Goal: Transaction & Acquisition: Purchase product/service

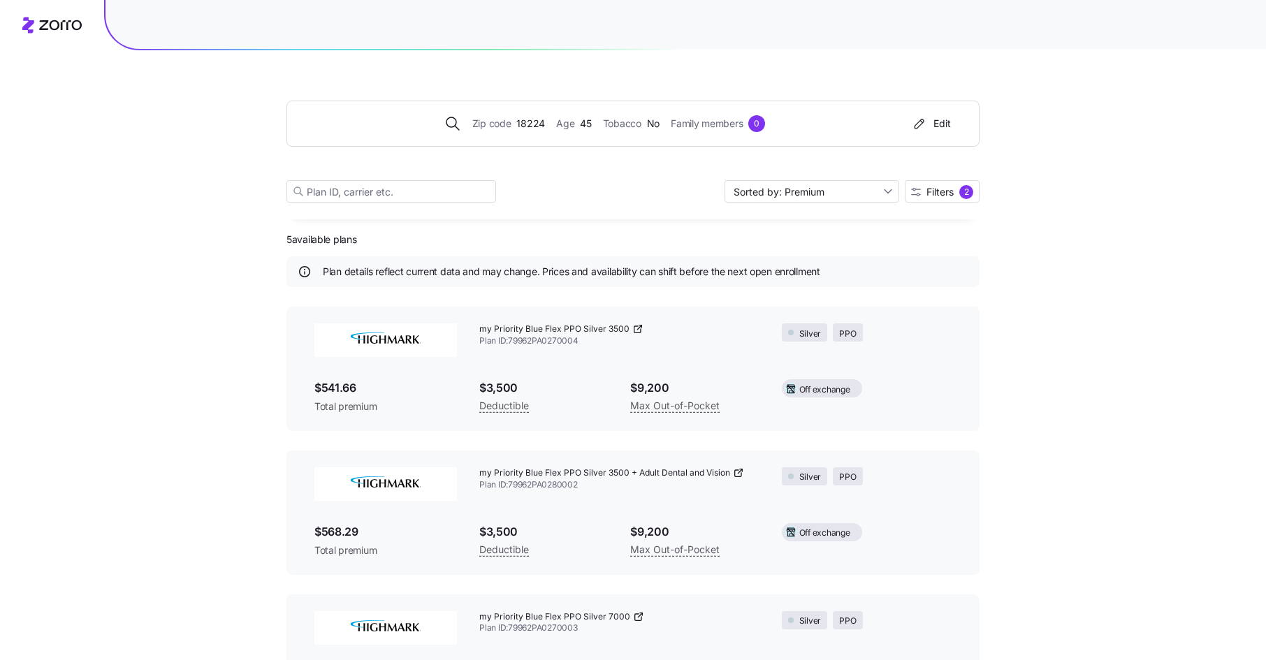
scroll to position [365, 0]
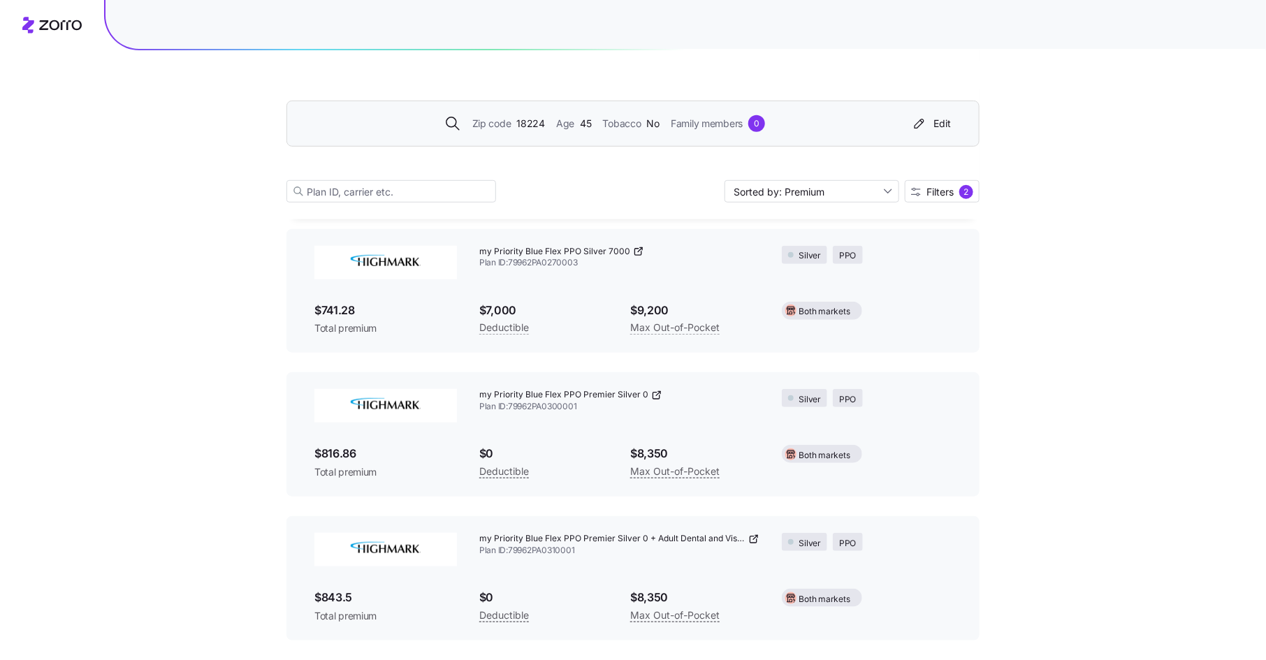
click at [512, 123] on div "Zip code 18224" at bounding box center [508, 123] width 73 height 15
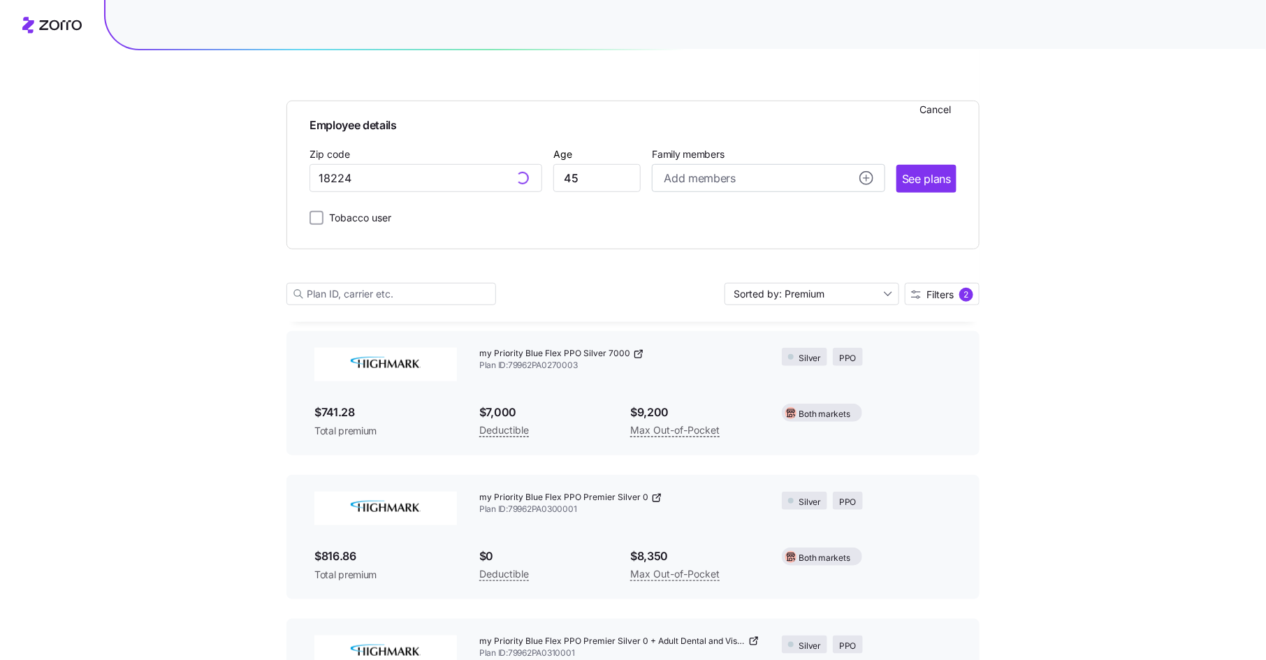
scroll to position [469, 0]
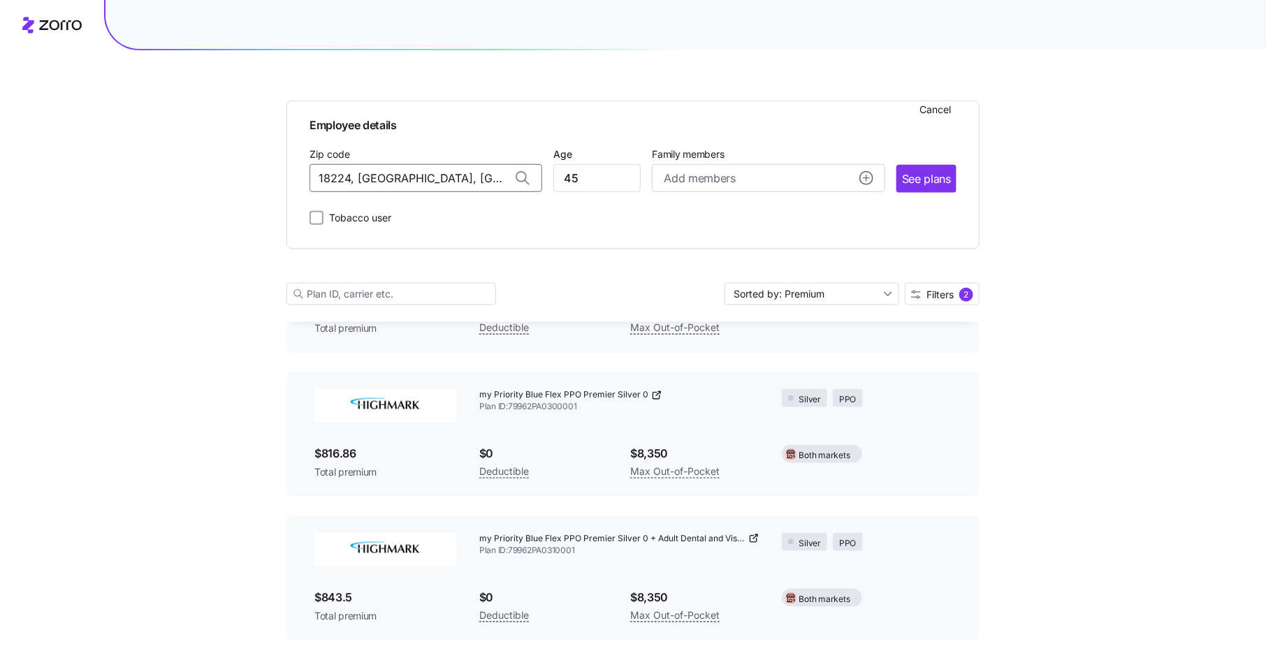
drag, startPoint x: 479, startPoint y: 174, endPoint x: 247, endPoint y: 166, distance: 232.1
click at [247, 166] on div "Employee details Cancel Zip code 18224, [GEOGRAPHIC_DATA], [GEOGRAPHIC_DATA] Ag…" at bounding box center [633, 86] width 1266 height 1109
click at [380, 214] on span "44122, [GEOGRAPHIC_DATA], [GEOGRAPHIC_DATA]" at bounding box center [423, 215] width 196 height 17
type input "44122, [GEOGRAPHIC_DATA], [GEOGRAPHIC_DATA]"
drag, startPoint x: 585, startPoint y: 183, endPoint x: 548, endPoint y: 180, distance: 37.1
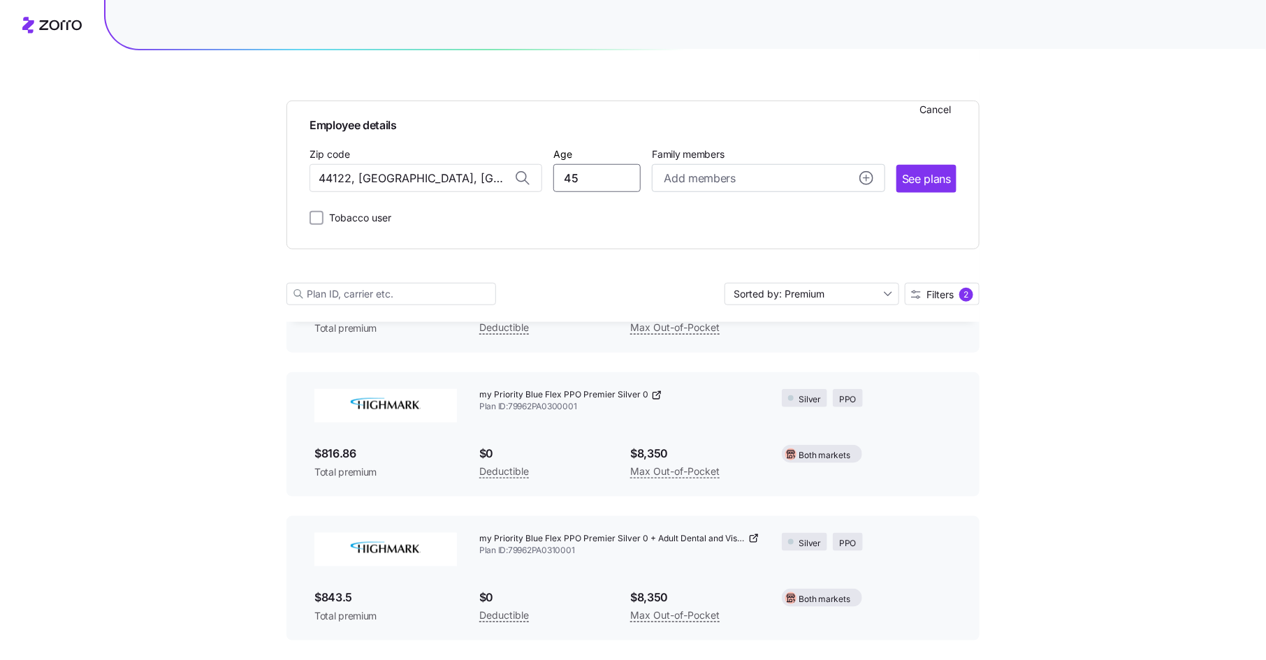
click at [548, 180] on div "Zip code 44122, [GEOGRAPHIC_DATA], [GEOGRAPHIC_DATA] Age [DEMOGRAPHIC_DATA] Fam…" at bounding box center [632, 169] width 647 height 48
drag, startPoint x: 581, startPoint y: 179, endPoint x: 544, endPoint y: 177, distance: 37.8
click at [544, 177] on div "Zip code 44122, [GEOGRAPHIC_DATA], [GEOGRAPHIC_DATA] Age [DEMOGRAPHIC_DATA] Fam…" at bounding box center [632, 169] width 647 height 48
type input "25"
click at [919, 175] on span "See plans" at bounding box center [926, 178] width 49 height 17
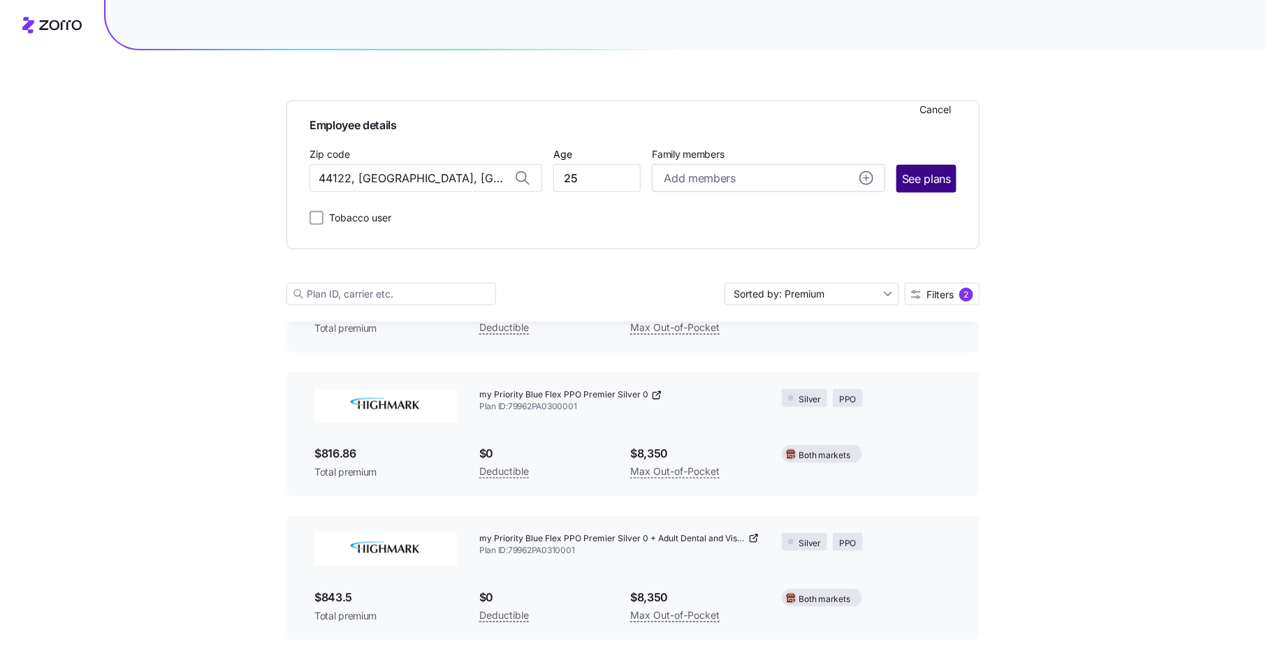
scroll to position [0, 0]
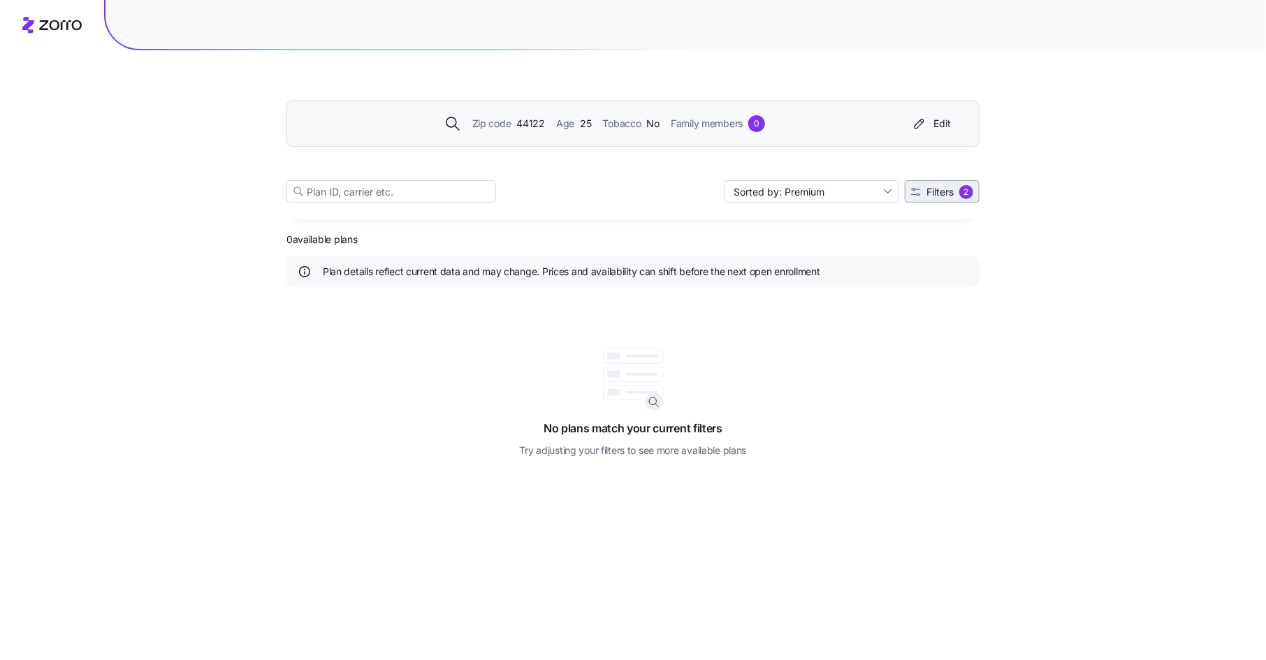
click at [944, 193] on span "Filters" at bounding box center [939, 192] width 27 height 10
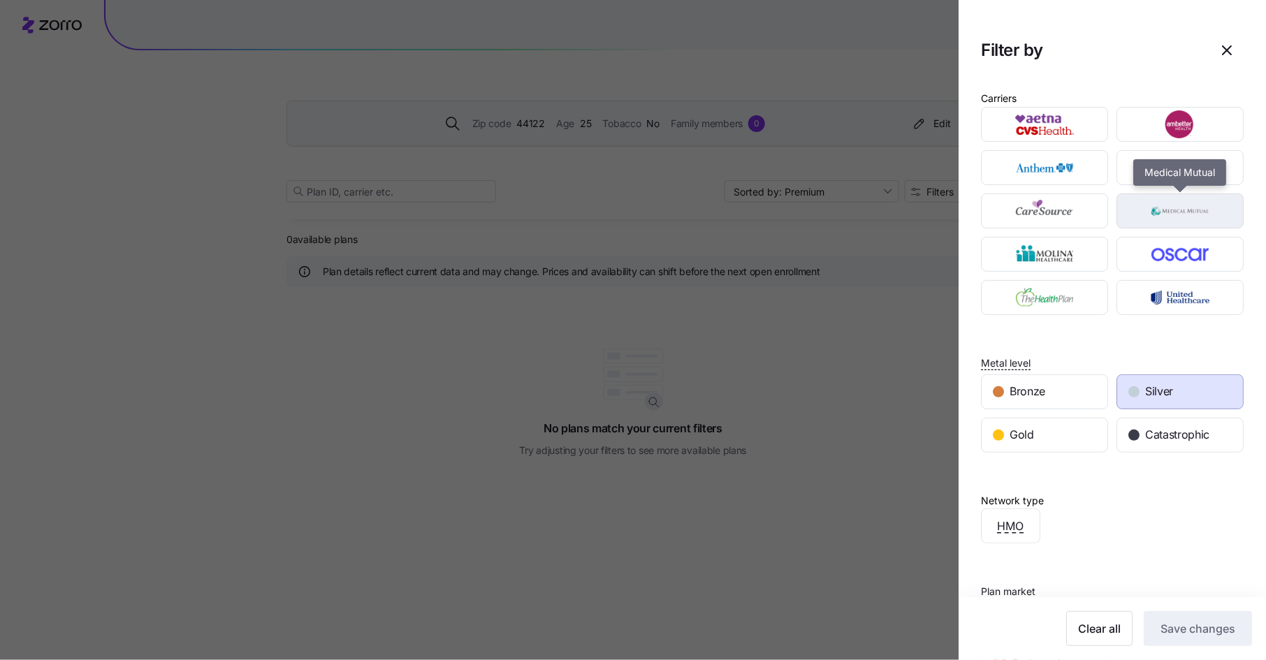
click at [1184, 210] on img "button" at bounding box center [1180, 211] width 103 height 28
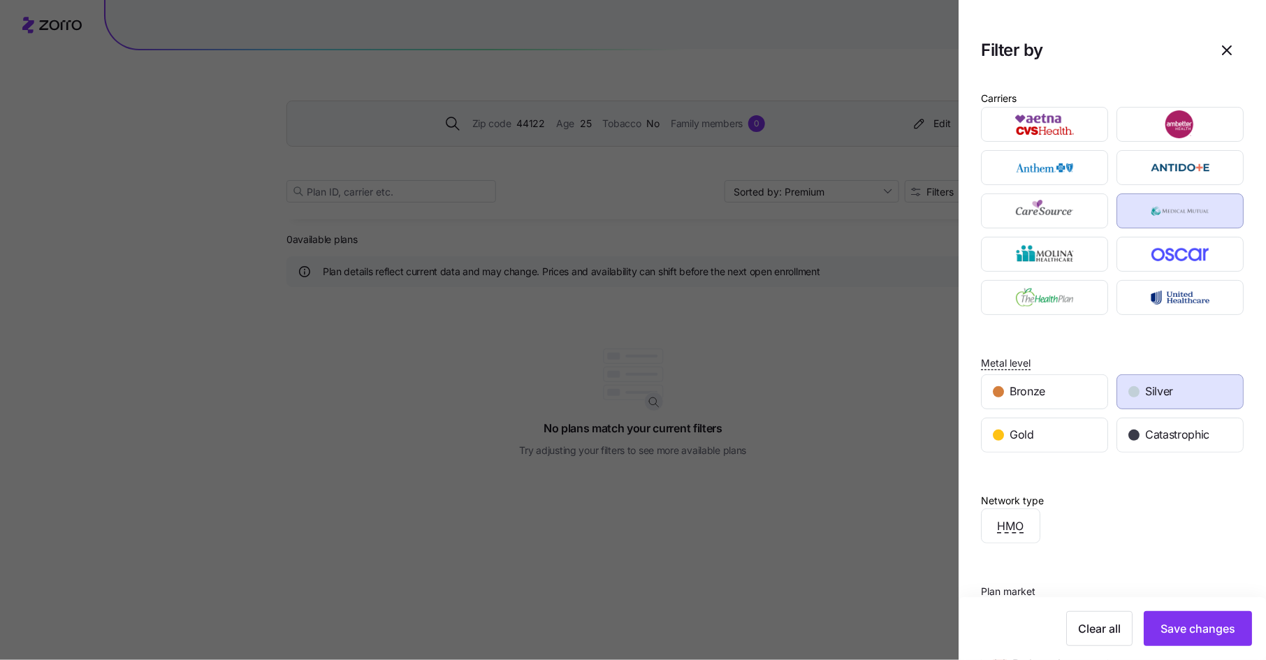
click at [1156, 380] on div "Silver" at bounding box center [1180, 392] width 126 height 34
click at [1072, 435] on div "Gold" at bounding box center [1045, 435] width 126 height 34
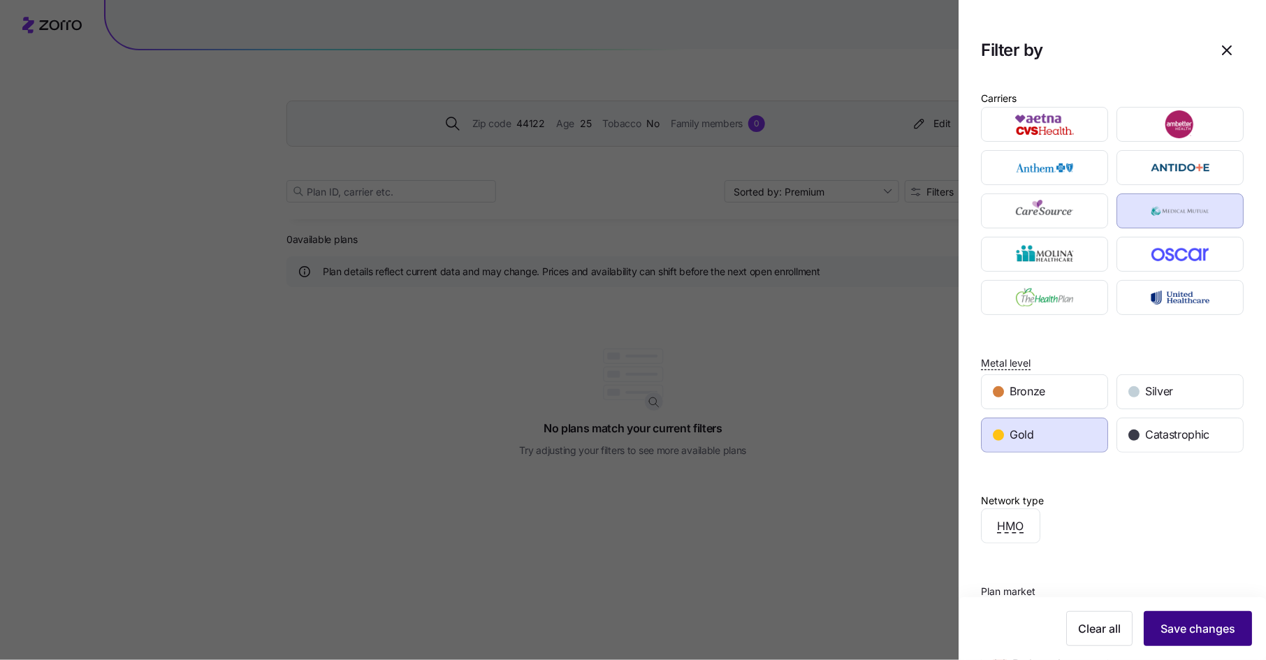
click at [1195, 634] on span "Save changes" at bounding box center [1197, 628] width 75 height 17
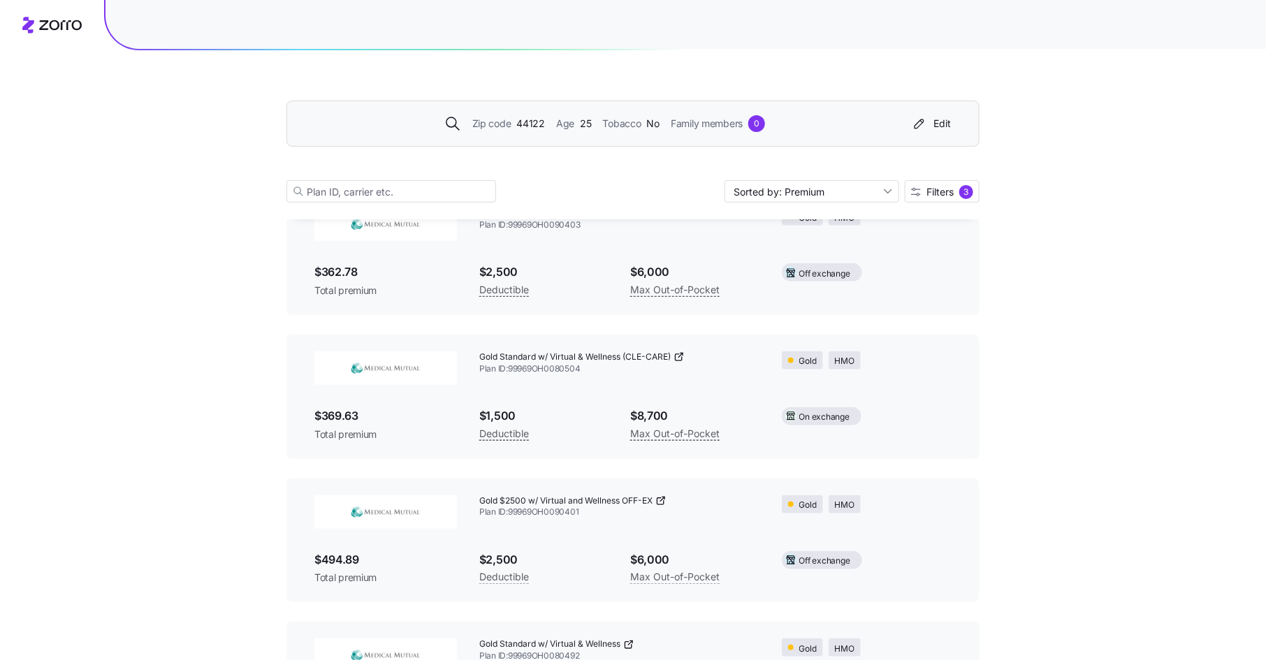
scroll to position [218, 0]
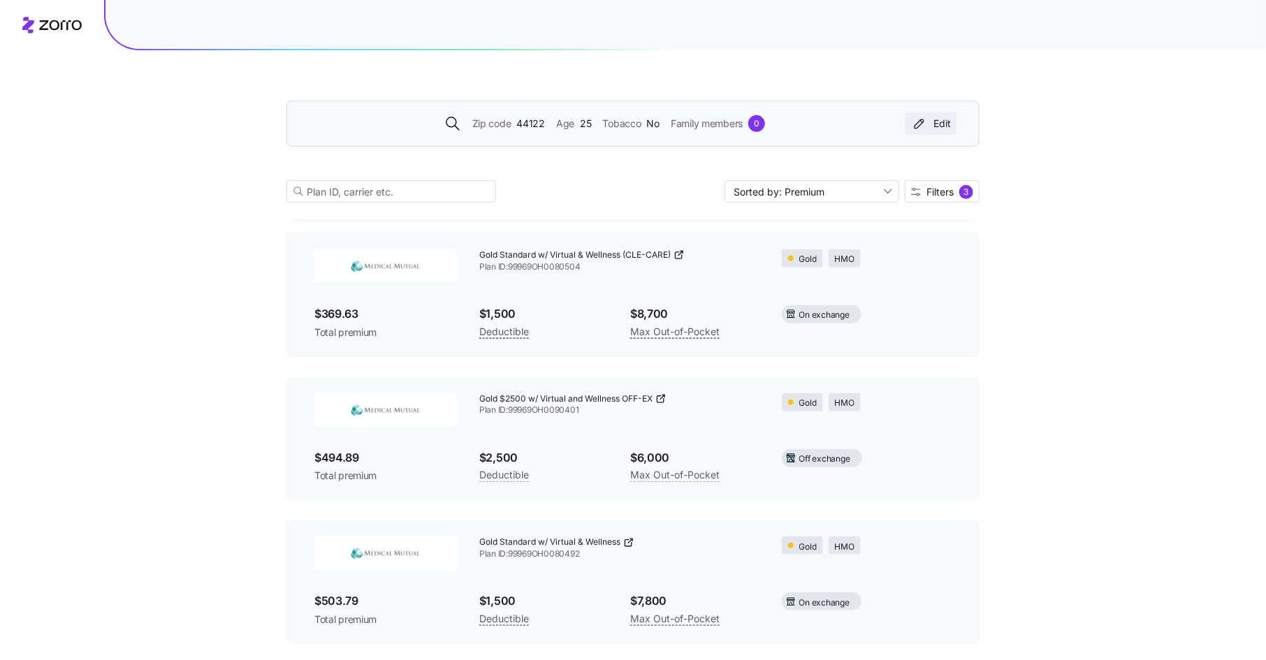
click at [928, 122] on div "Edit" at bounding box center [931, 124] width 40 height 14
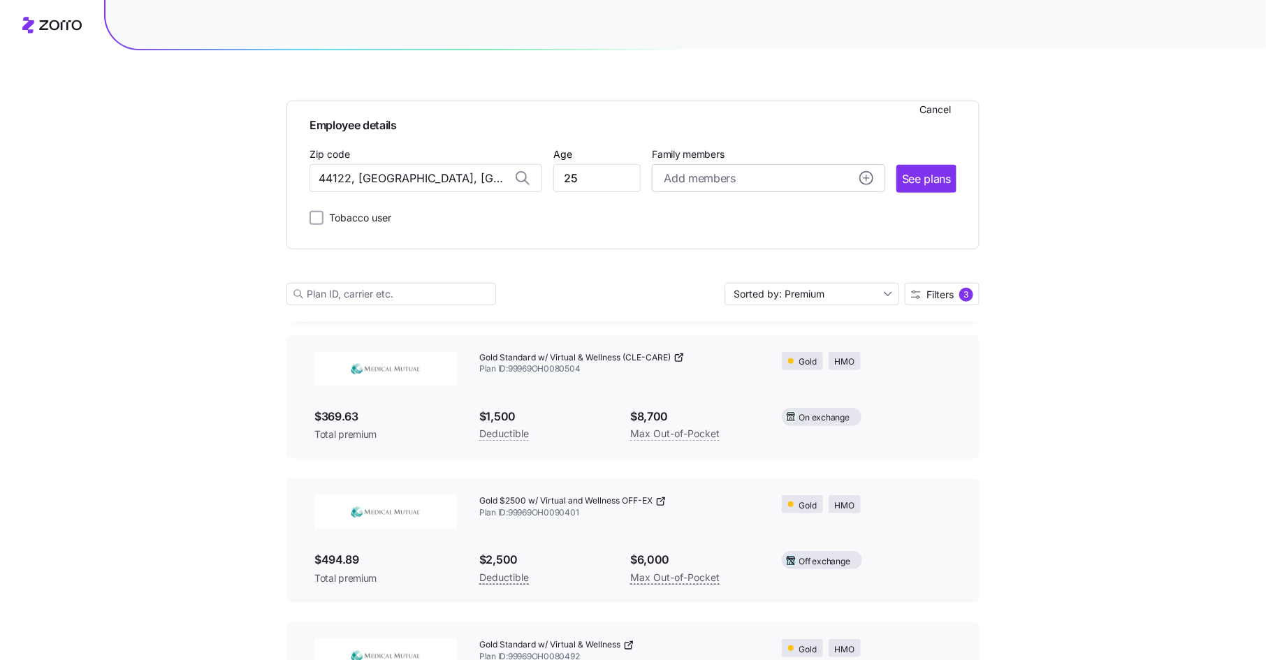
scroll to position [321, 0]
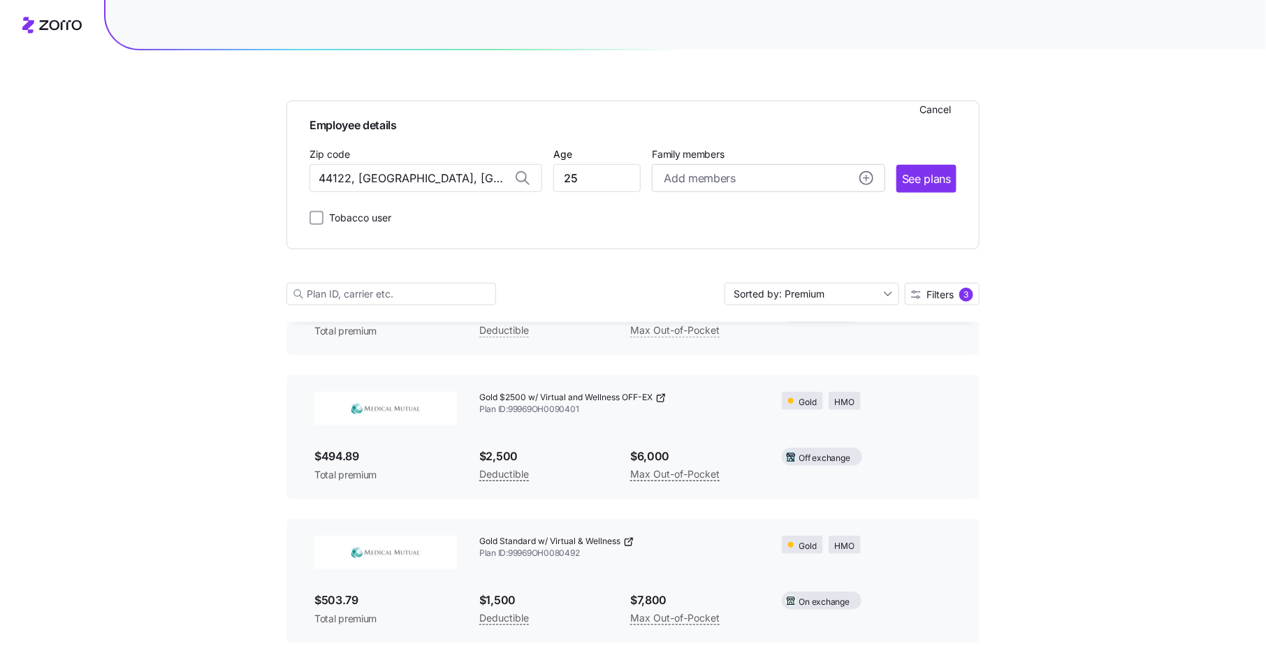
click at [365, 221] on label "Tobacco user" at bounding box center [357, 218] width 68 height 17
click at [323, 221] on input "Tobacco user" at bounding box center [316, 218] width 14 height 14
checkbox input "true"
click at [944, 180] on span "See plans" at bounding box center [926, 178] width 49 height 17
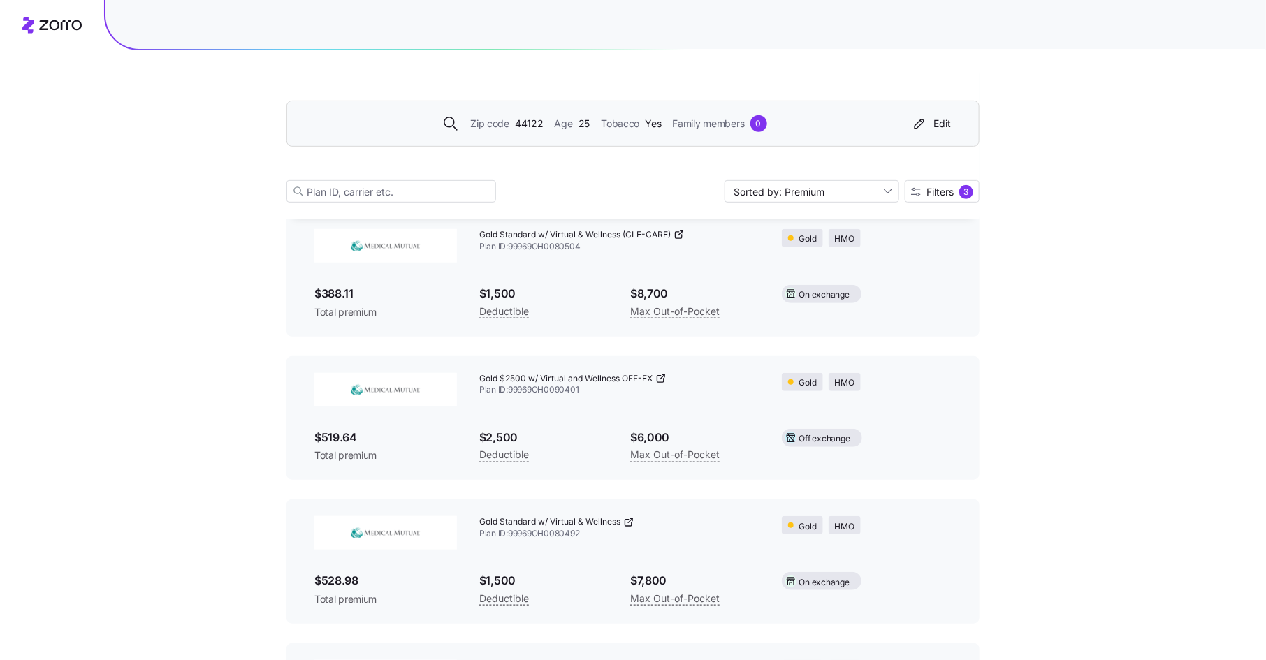
scroll to position [233, 0]
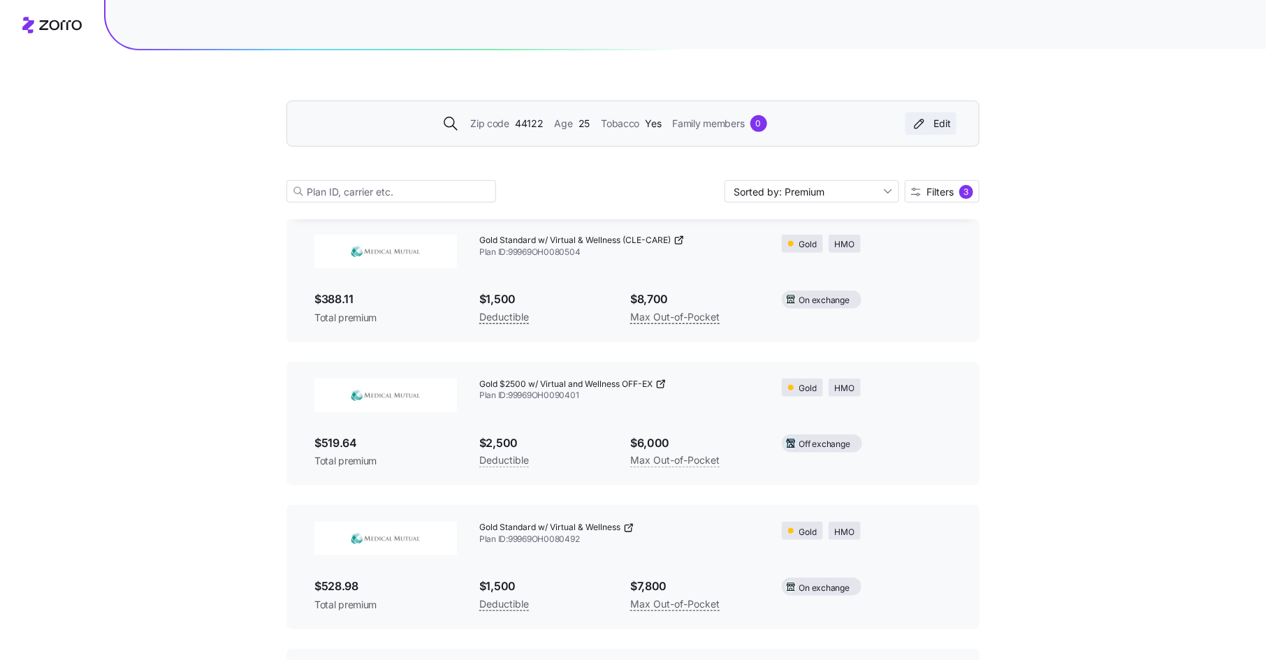
click at [938, 122] on div "Edit" at bounding box center [931, 124] width 40 height 14
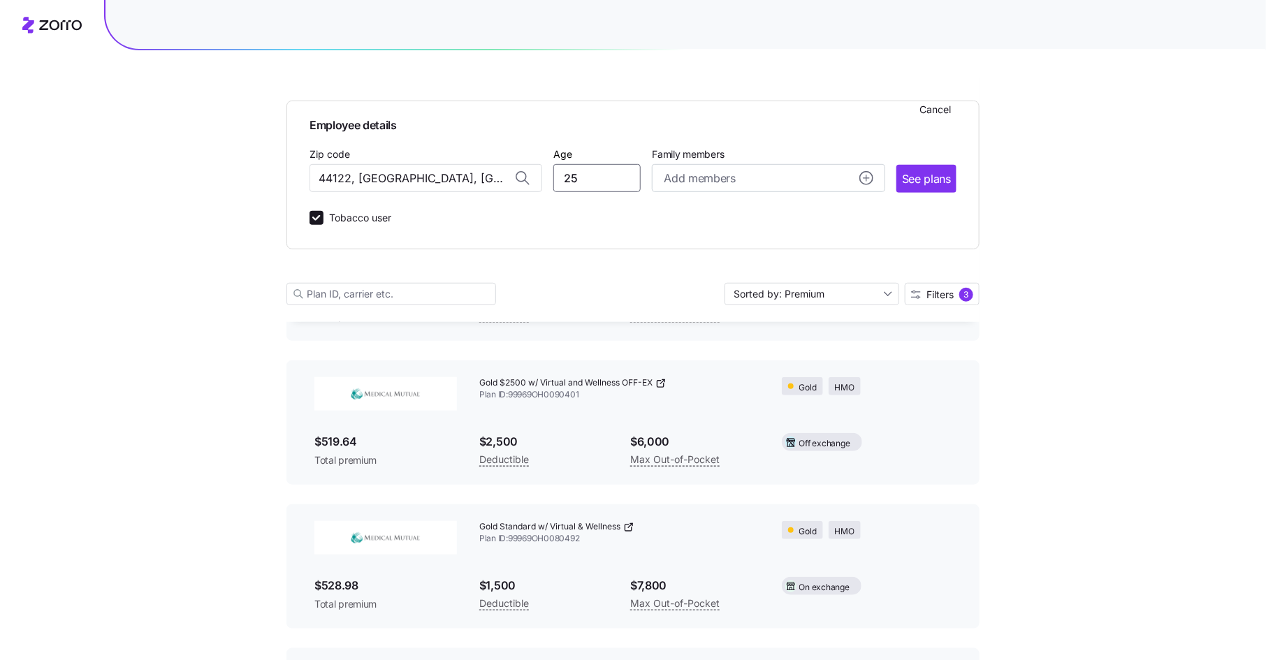
click at [578, 182] on input "25" at bounding box center [596, 178] width 87 height 28
type input "33"
click at [925, 188] on button "See plans" at bounding box center [926, 179] width 60 height 28
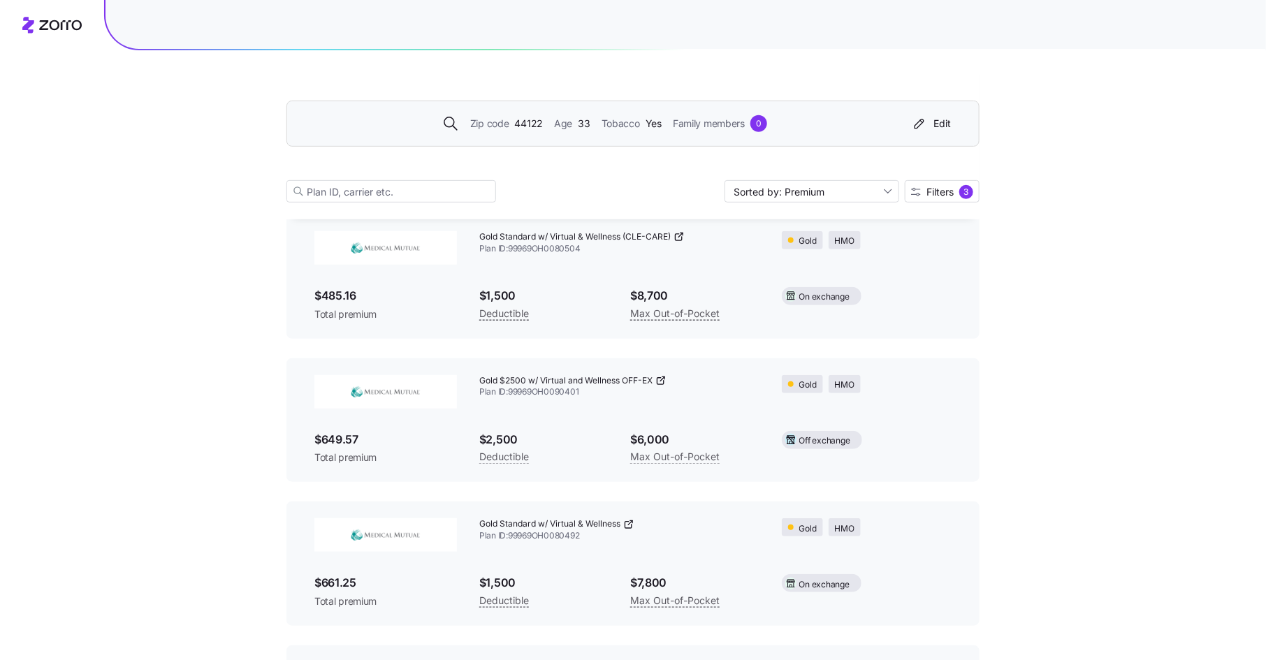
scroll to position [243, 0]
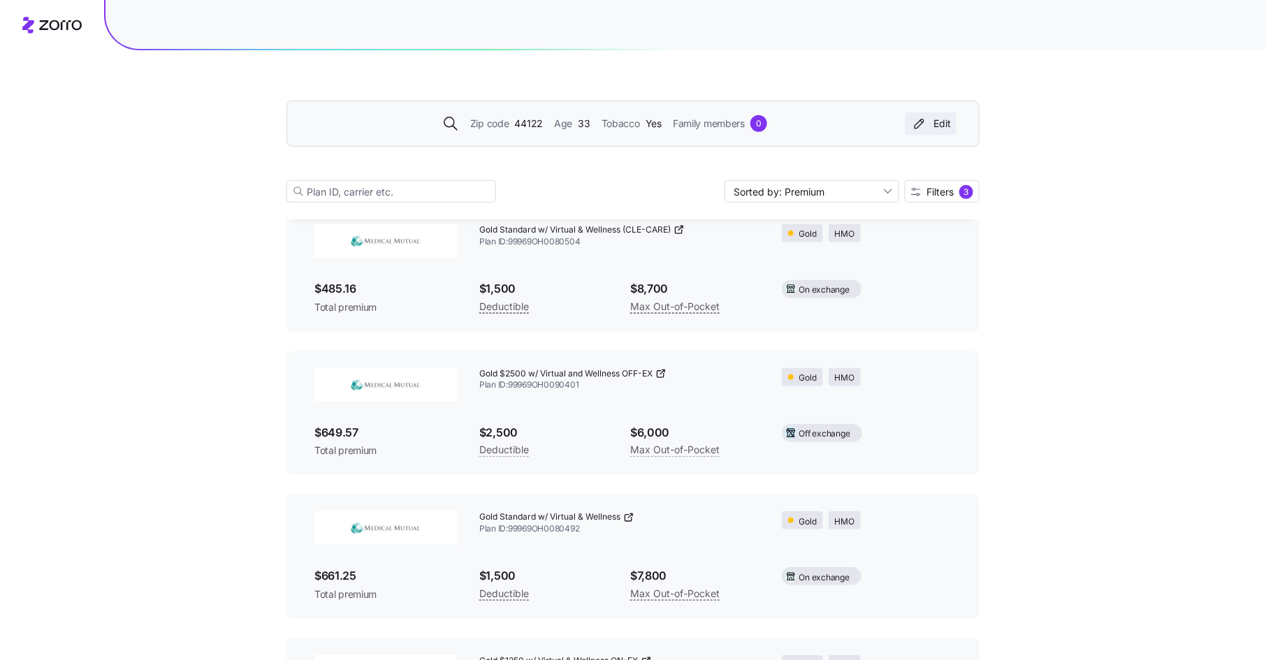
click at [940, 124] on div "Edit" at bounding box center [931, 124] width 40 height 14
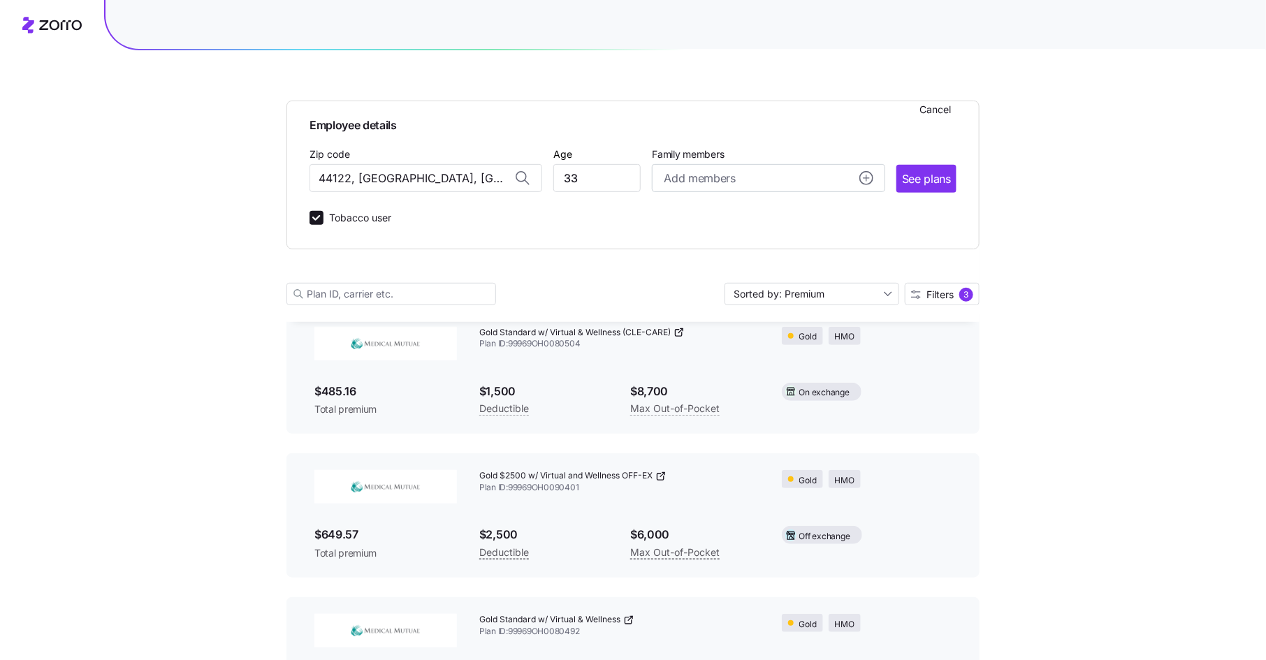
scroll to position [347, 0]
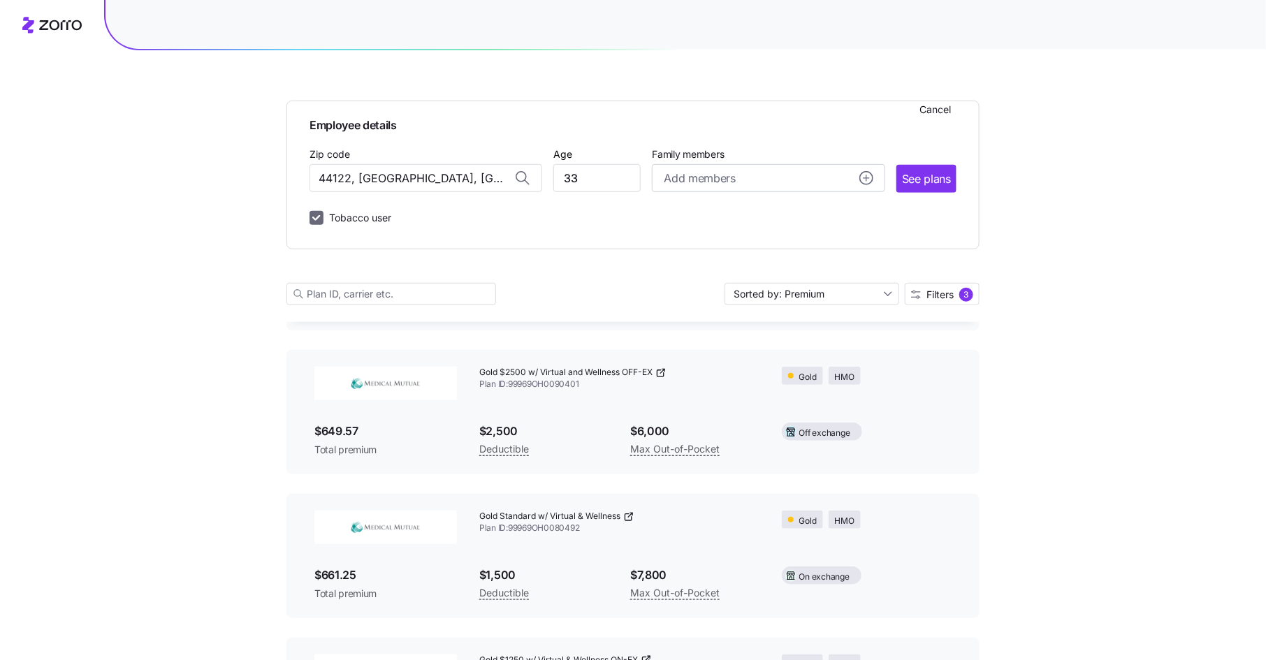
click at [318, 221] on input "Tobacco user" at bounding box center [316, 218] width 14 height 14
checkbox input "false"
click at [947, 179] on span "See plans" at bounding box center [926, 178] width 49 height 17
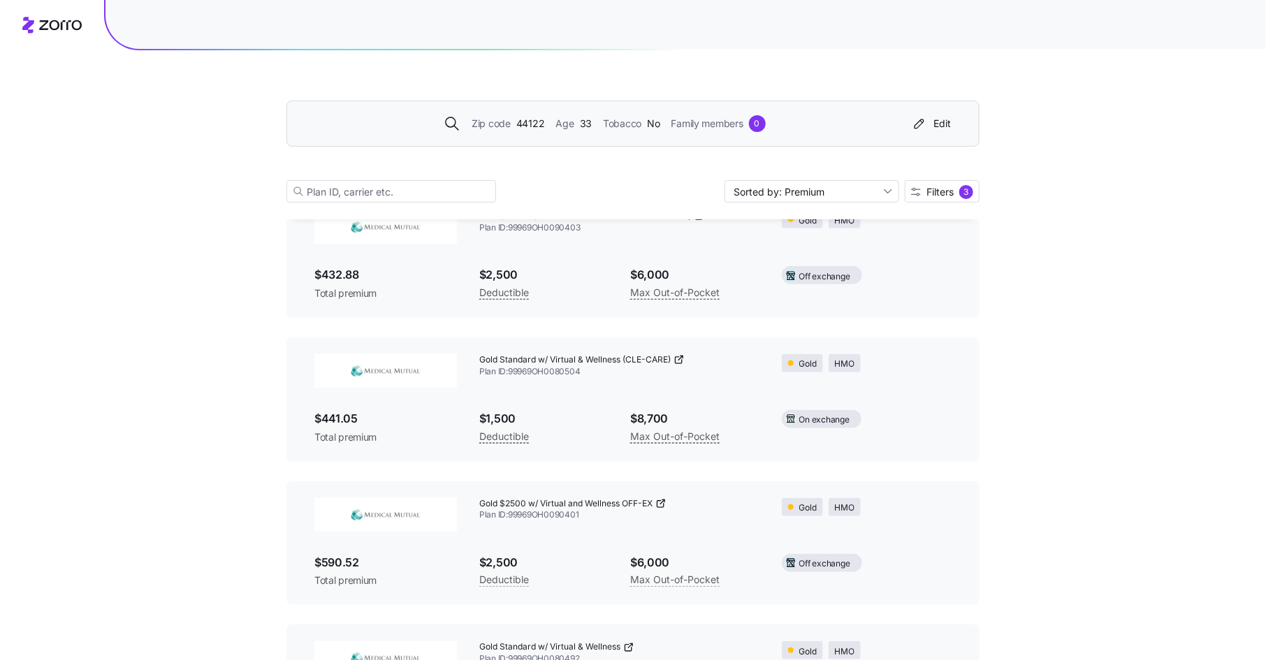
scroll to position [201, 0]
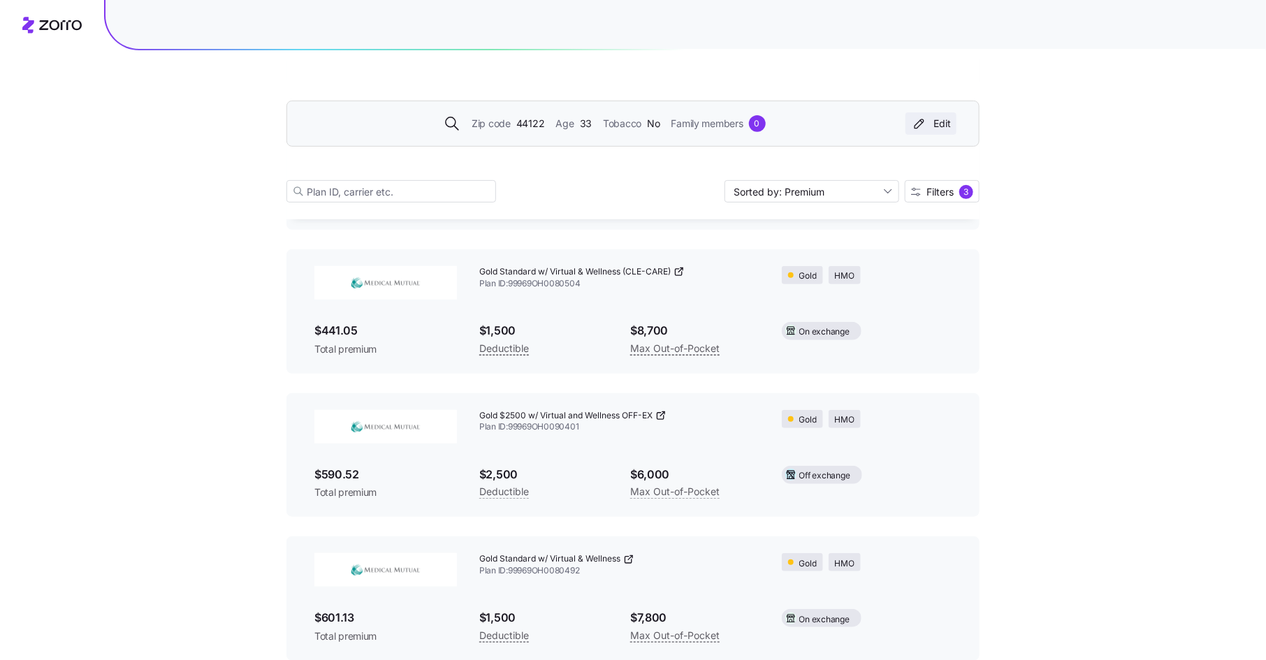
click at [943, 124] on div "Edit" at bounding box center [931, 124] width 40 height 14
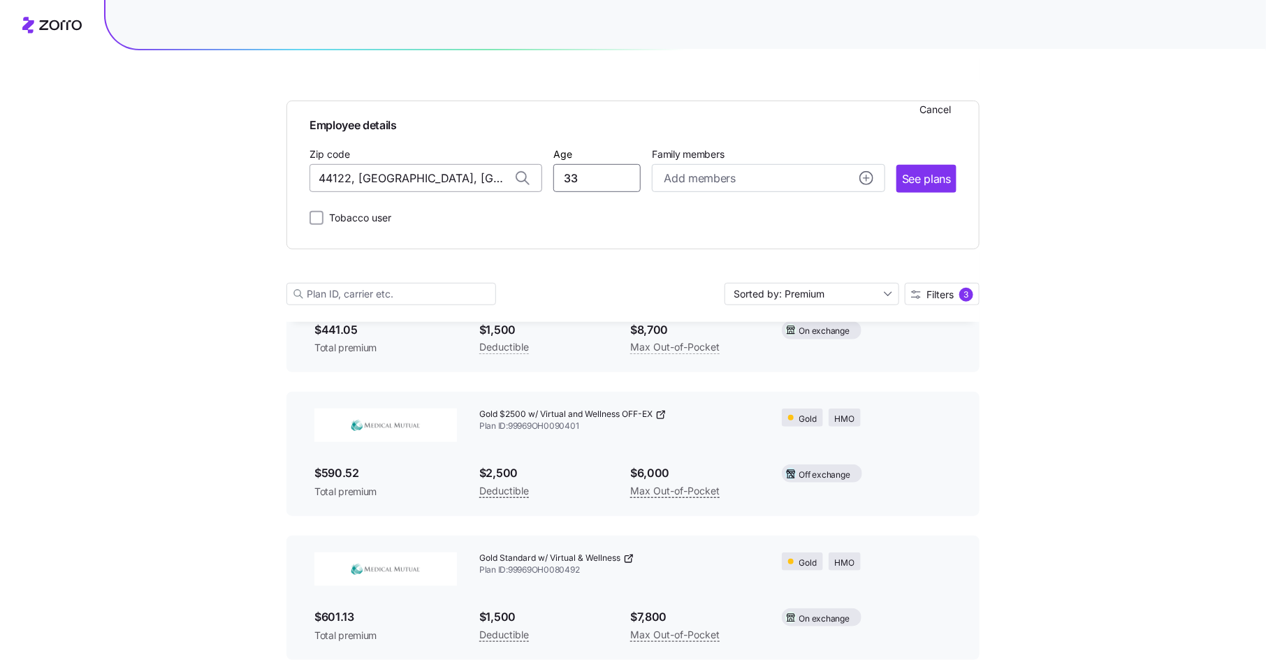
drag, startPoint x: 580, startPoint y: 182, endPoint x: 541, endPoint y: 182, distance: 38.4
click at [541, 182] on div "Zip code 44122, [GEOGRAPHIC_DATA], [GEOGRAPHIC_DATA] Age [DEMOGRAPHIC_DATA] Fam…" at bounding box center [632, 169] width 647 height 48
type input "40"
click at [944, 171] on span "See plans" at bounding box center [926, 178] width 49 height 17
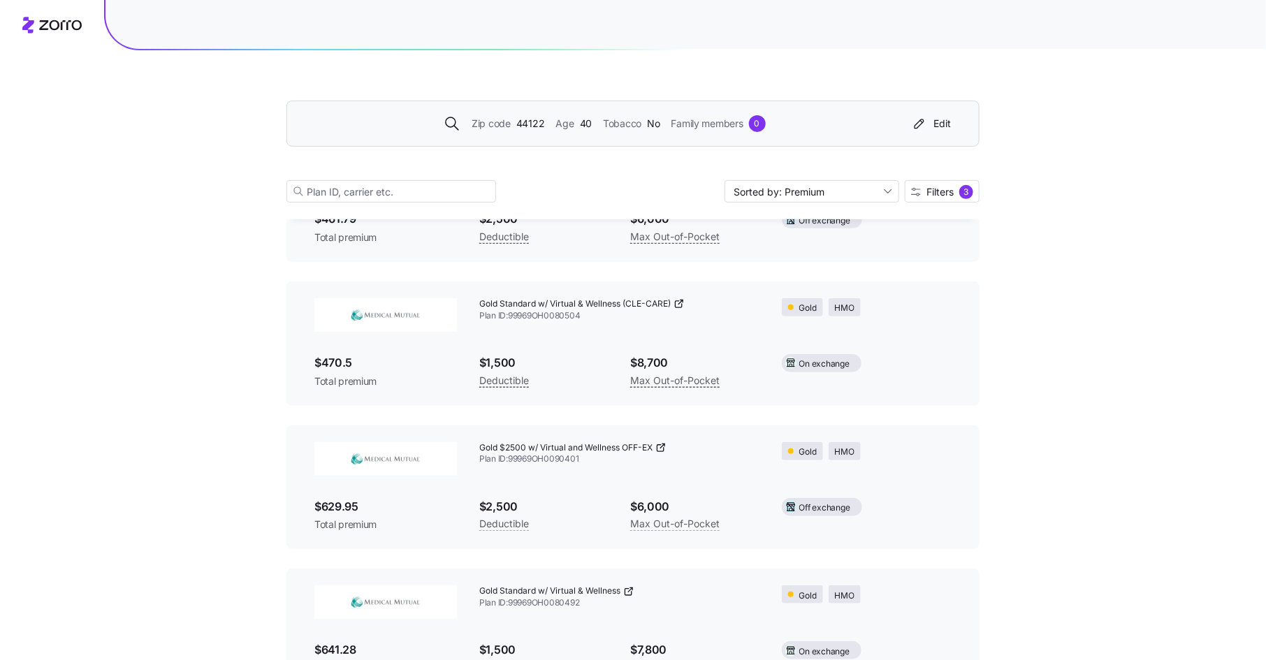
scroll to position [192, 0]
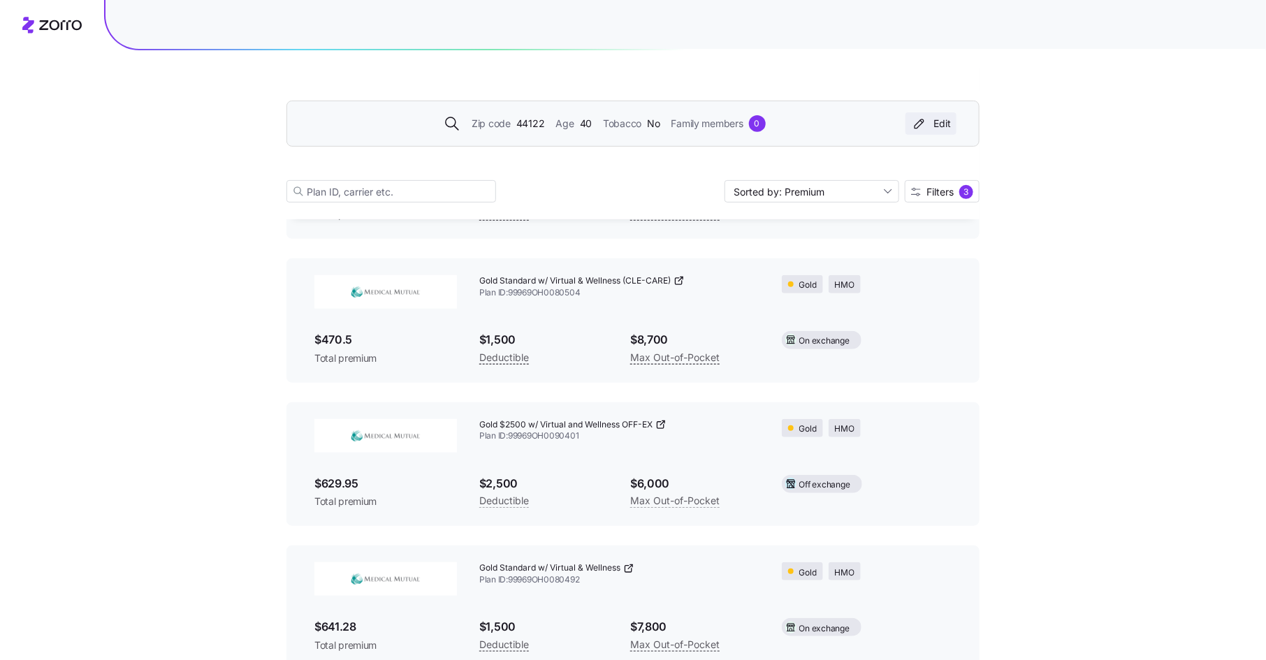
click at [939, 123] on div "Edit" at bounding box center [931, 124] width 40 height 14
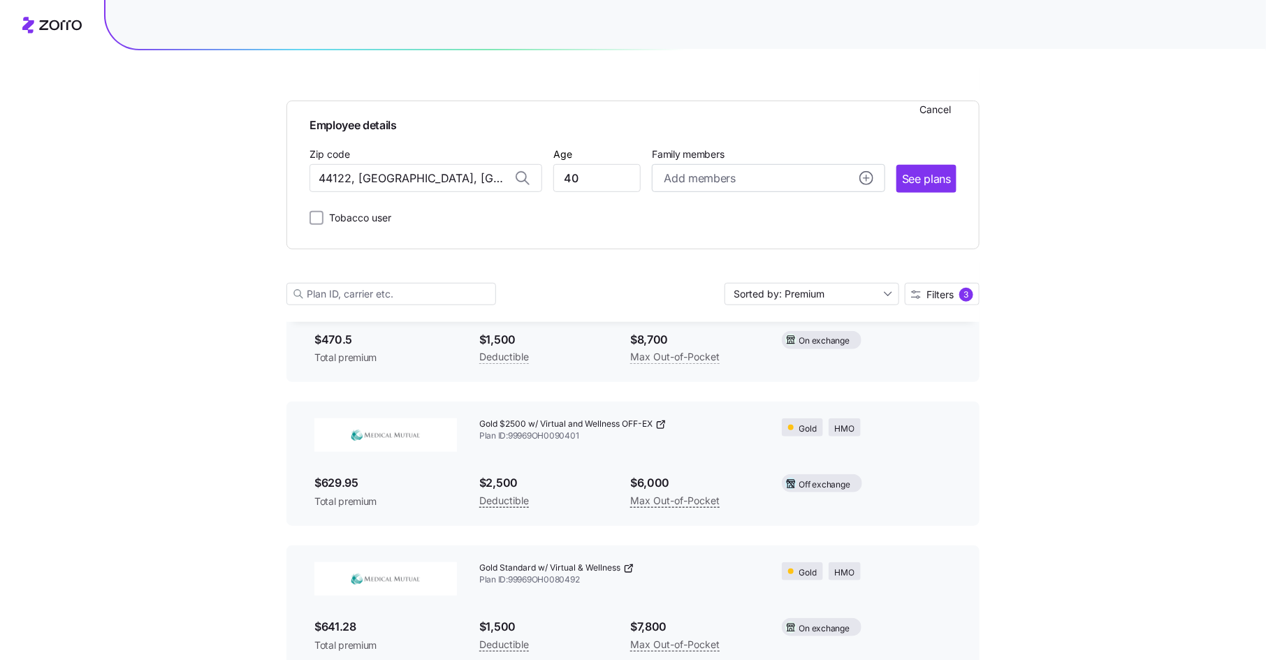
click at [374, 219] on label "Tobacco user" at bounding box center [357, 218] width 68 height 17
click at [323, 219] on input "Tobacco user" at bounding box center [316, 218] width 14 height 14
checkbox input "true"
click at [927, 176] on span "See plans" at bounding box center [926, 178] width 49 height 17
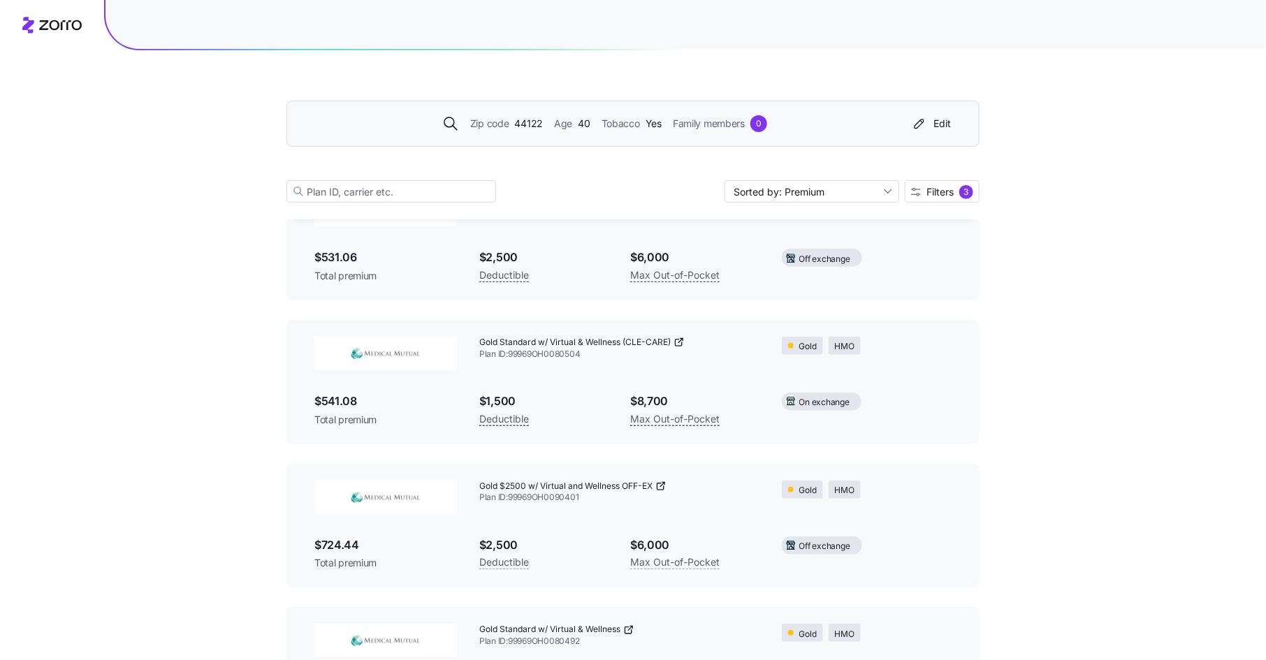
scroll to position [194, 0]
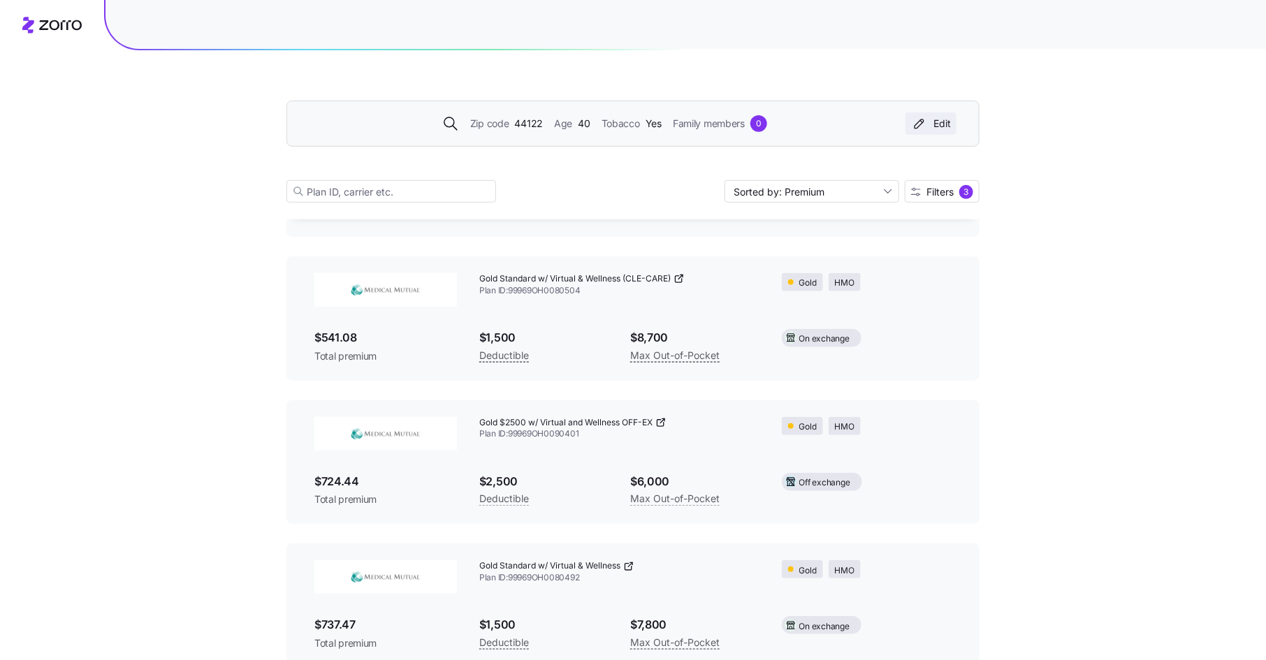
click at [936, 122] on div "Edit" at bounding box center [931, 124] width 40 height 14
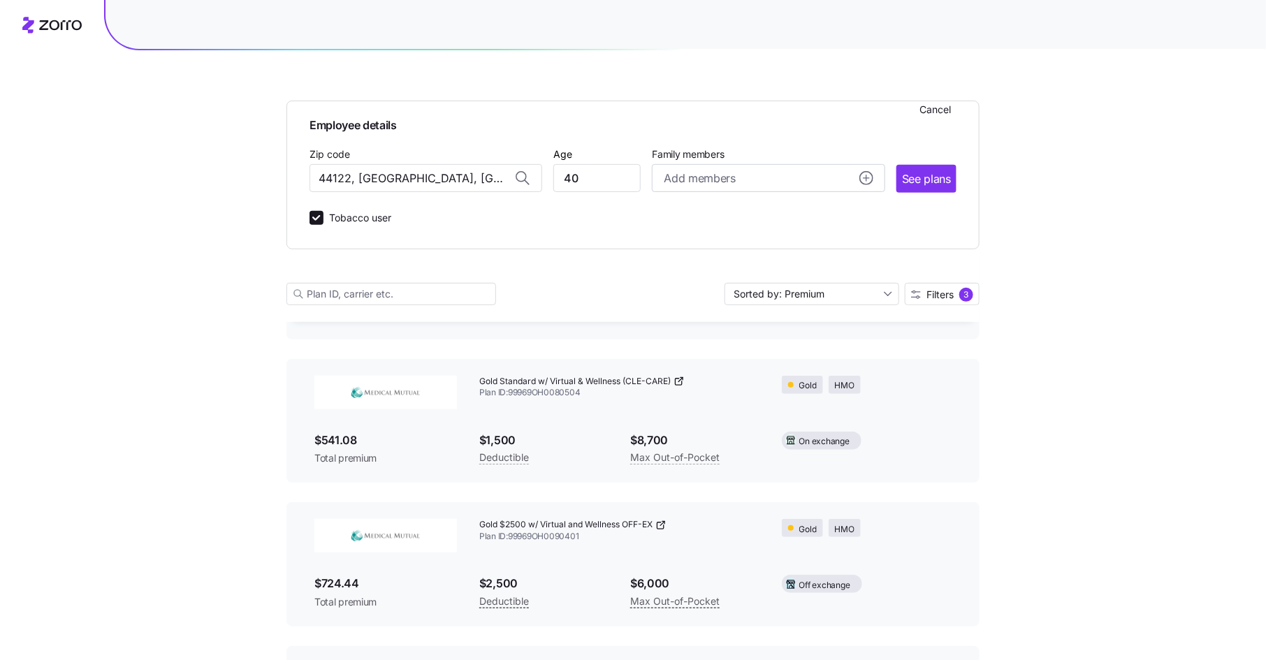
scroll to position [298, 0]
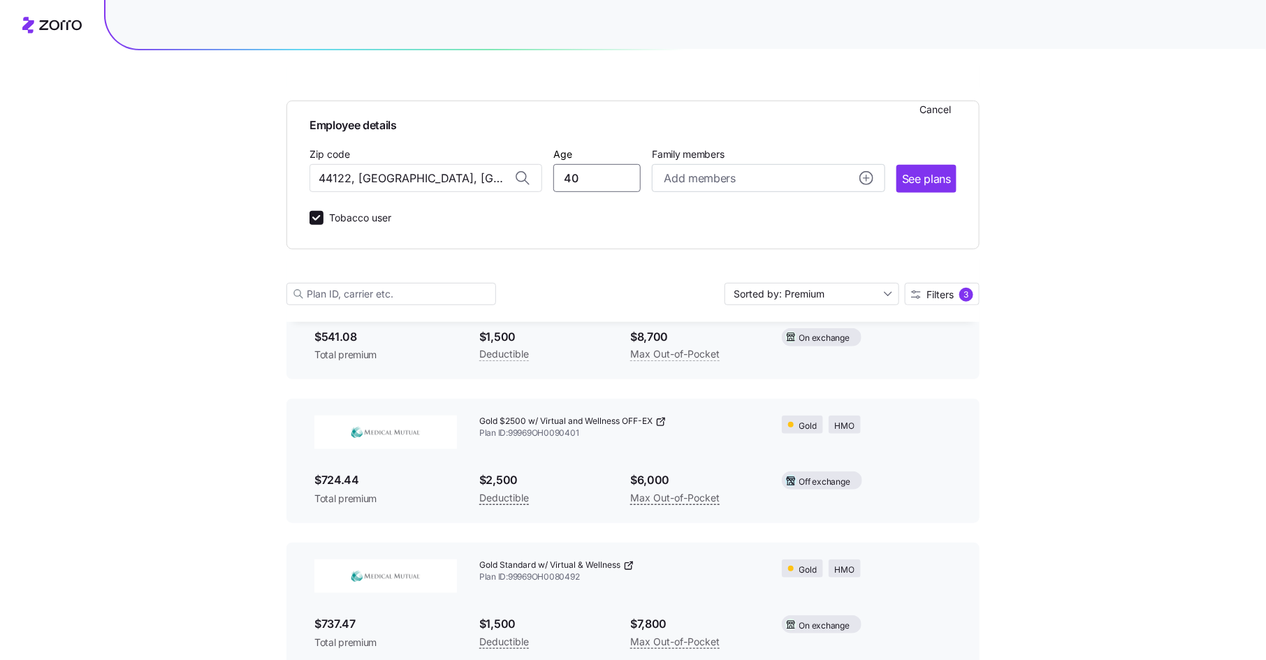
drag, startPoint x: 578, startPoint y: 179, endPoint x: 541, endPoint y: 179, distance: 37.0
click at [541, 179] on div "Zip code 44122, [GEOGRAPHIC_DATA], [GEOGRAPHIC_DATA] Age [DEMOGRAPHIC_DATA] Fam…" at bounding box center [632, 169] width 647 height 48
type input "49"
click at [919, 174] on span "See plans" at bounding box center [926, 178] width 49 height 17
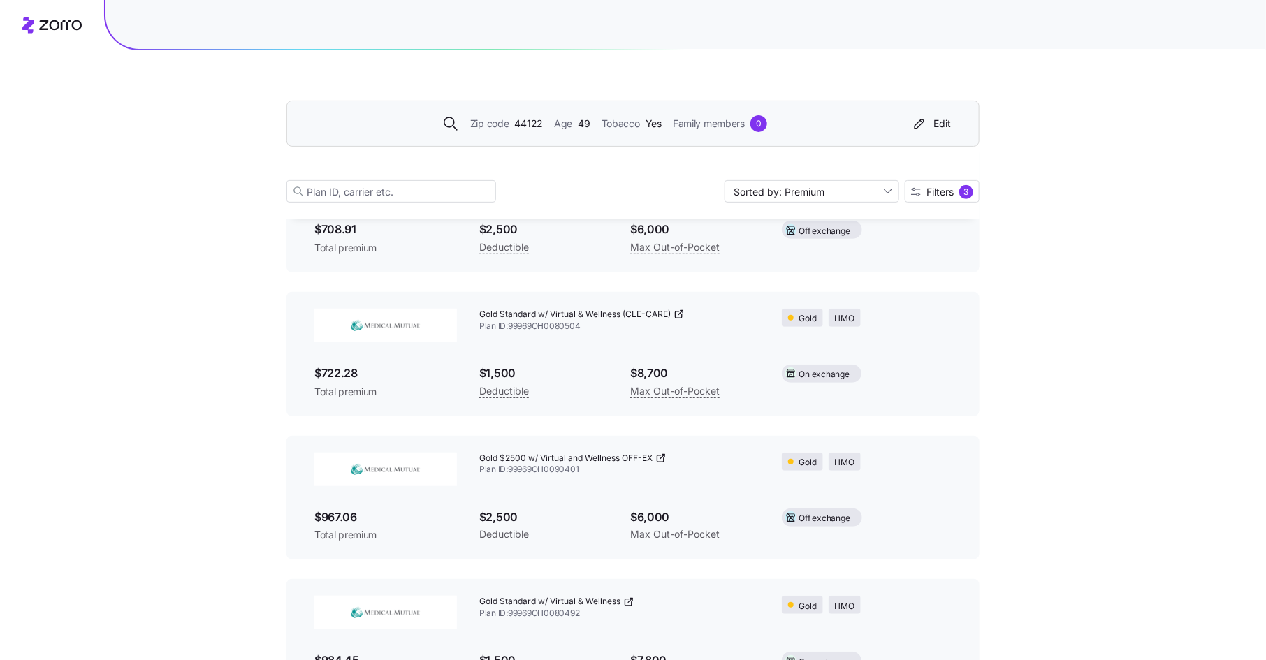
scroll to position [225, 0]
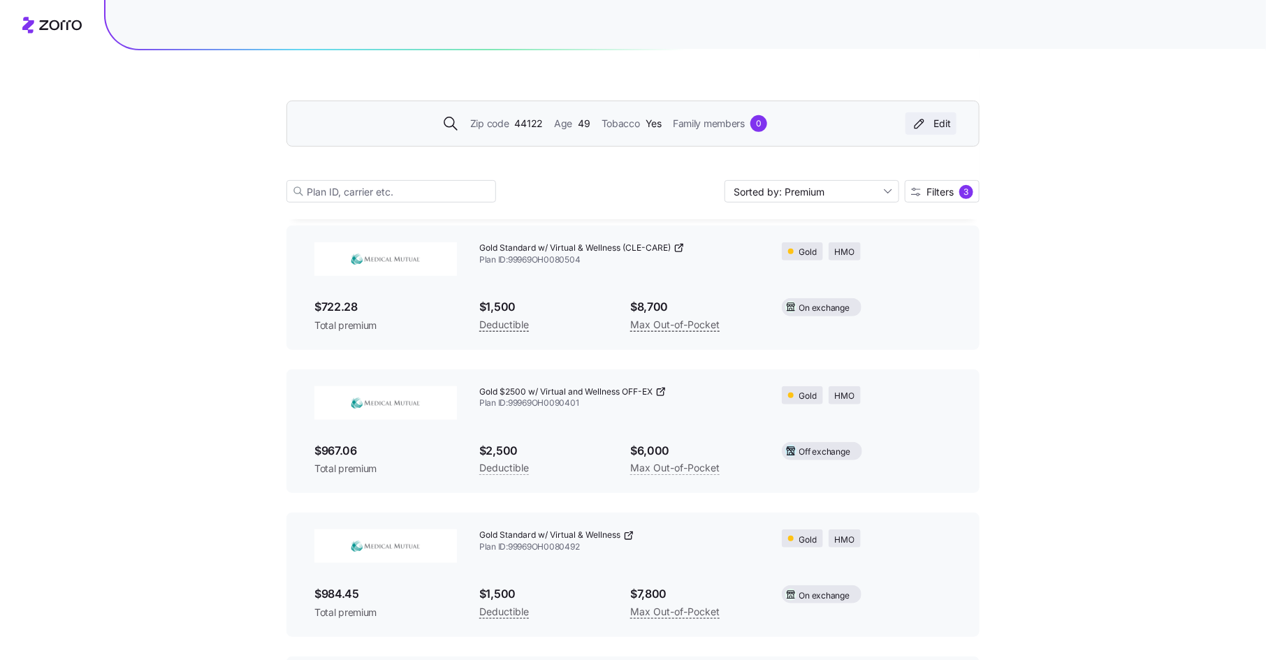
click at [921, 123] on icon "button" at bounding box center [919, 124] width 17 height 14
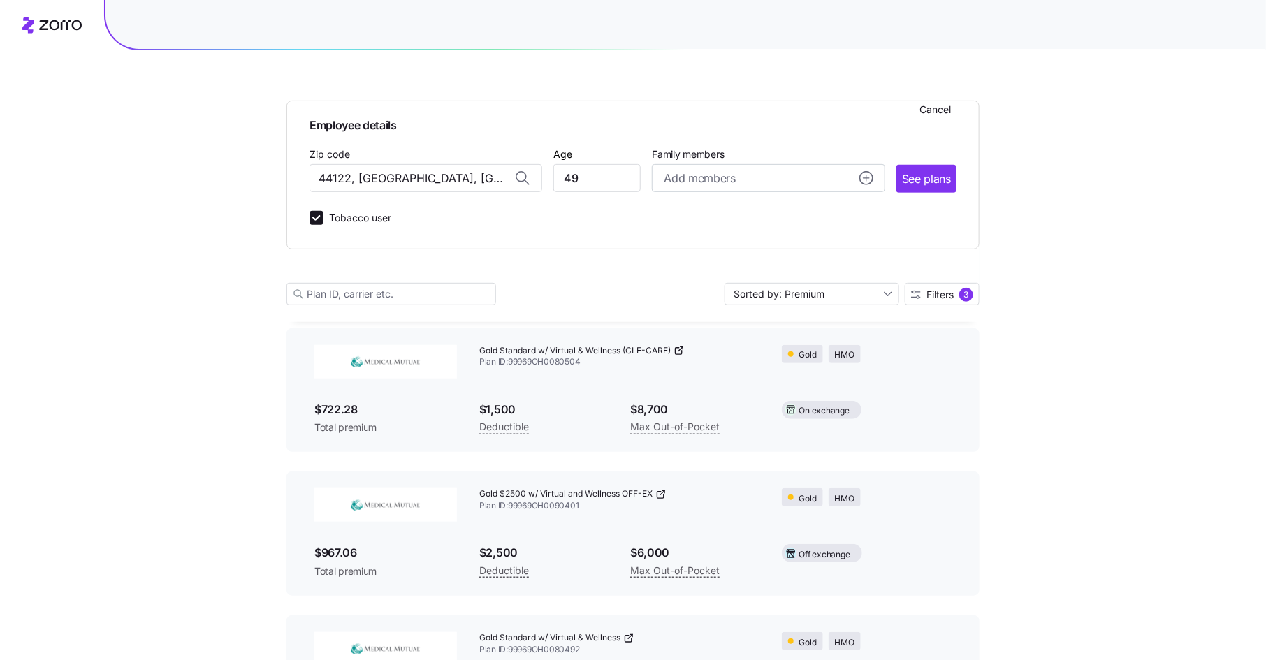
scroll to position [328, 0]
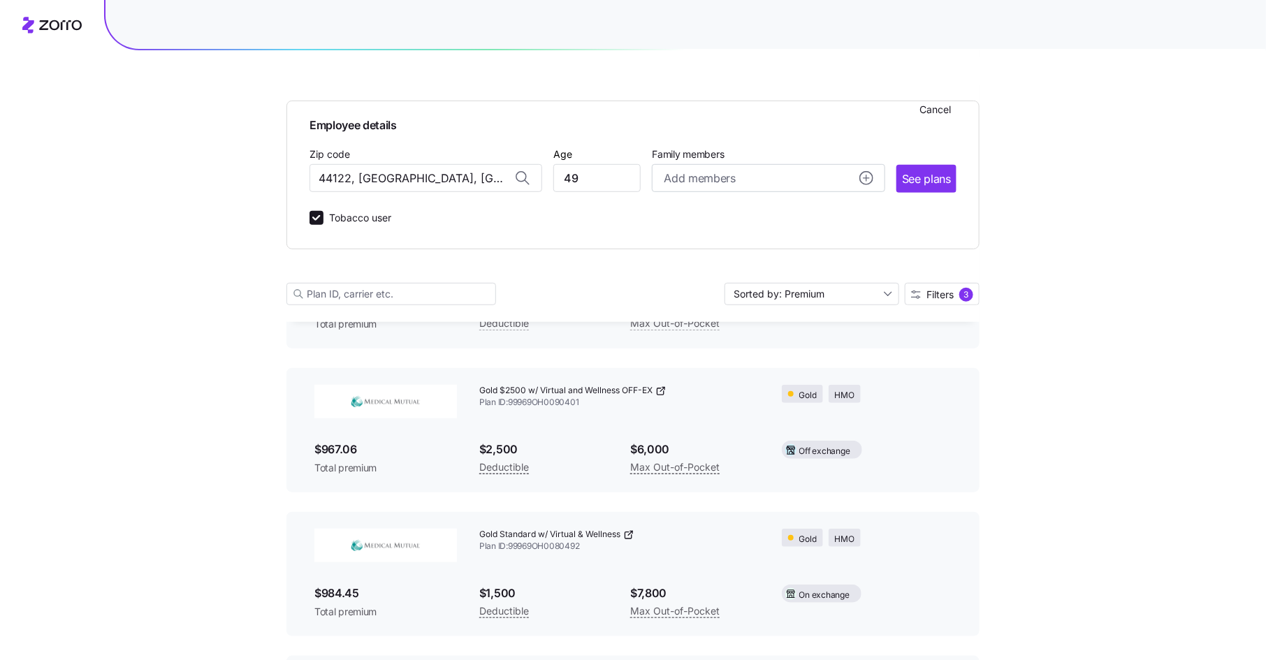
click at [351, 214] on label "Tobacco user" at bounding box center [357, 218] width 68 height 17
click at [323, 214] on input "Tobacco user" at bounding box center [316, 218] width 14 height 14
checkbox input "false"
click at [919, 167] on button "See plans" at bounding box center [926, 179] width 60 height 28
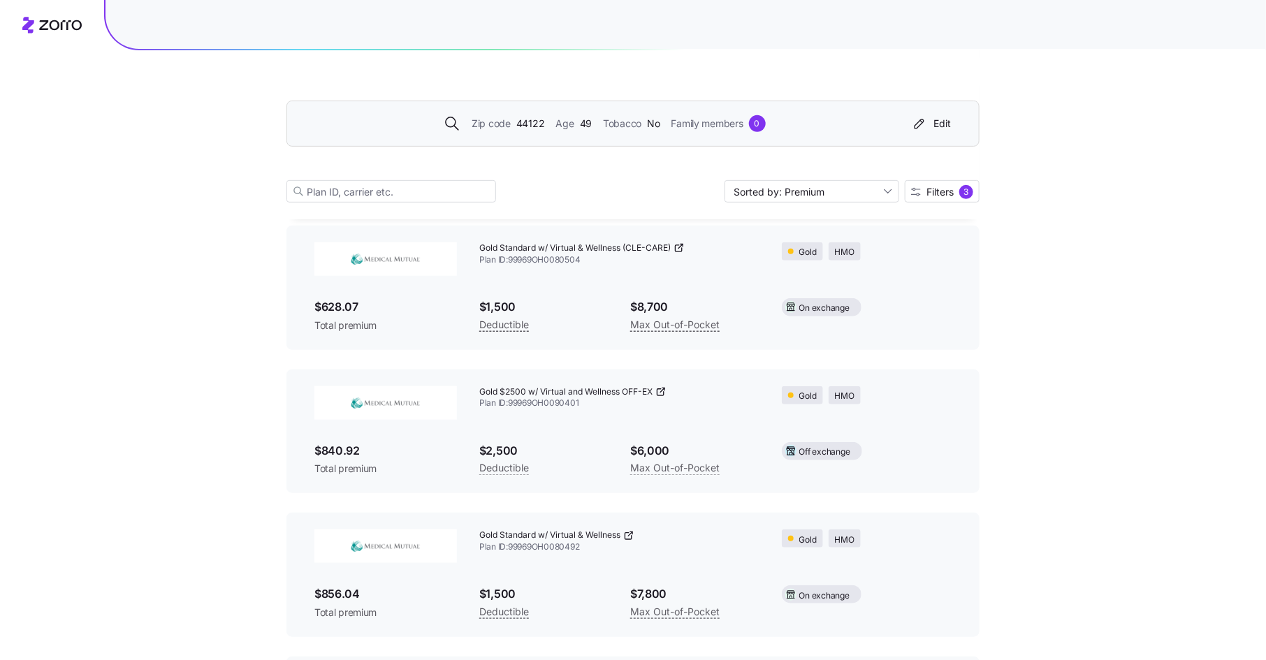
scroll to position [250, 0]
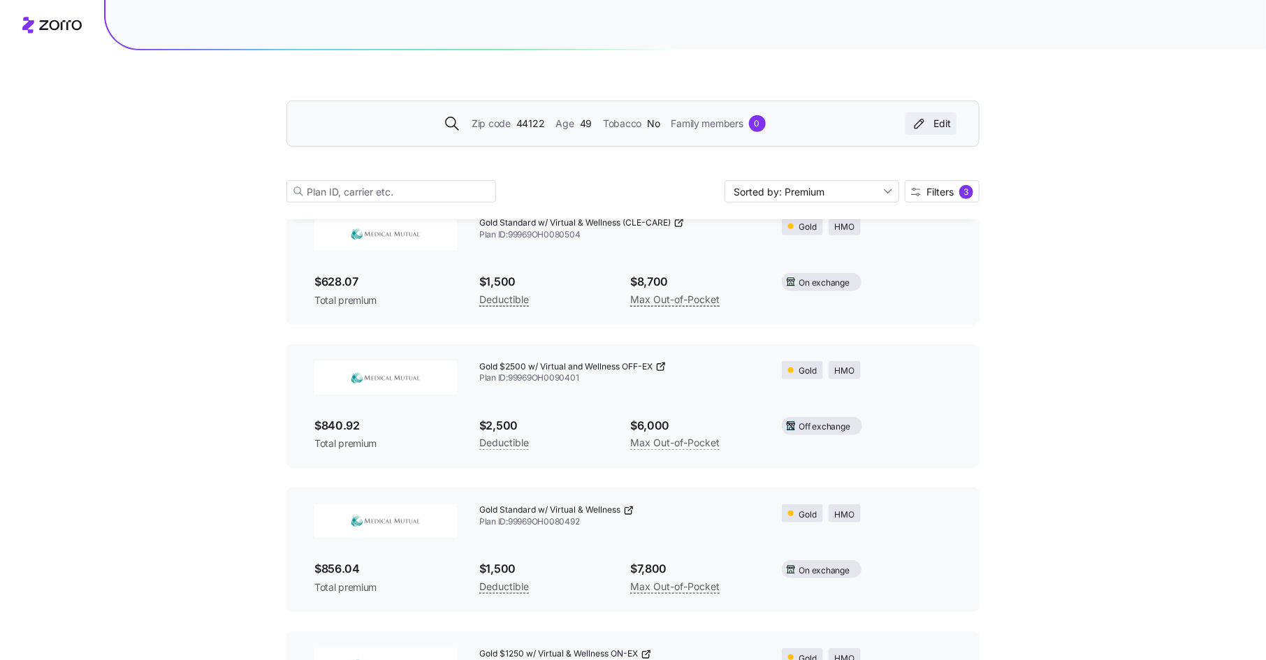
click at [933, 124] on div "Edit" at bounding box center [931, 124] width 40 height 14
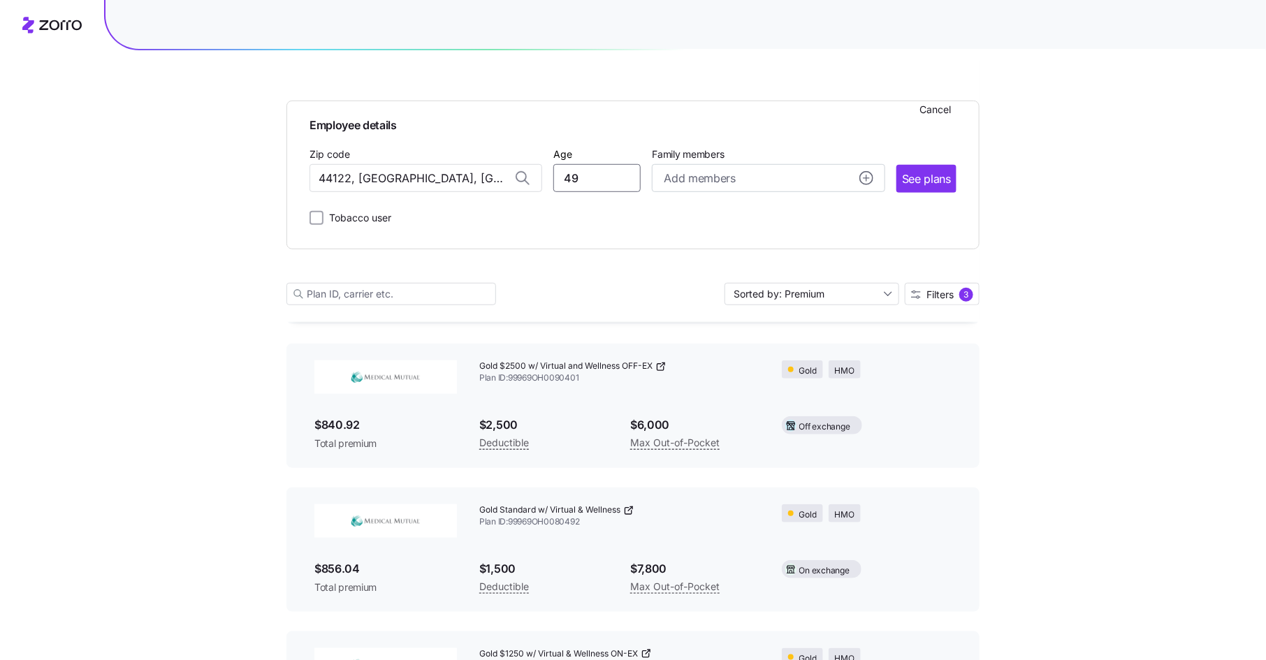
drag, startPoint x: 582, startPoint y: 179, endPoint x: 550, endPoint y: 179, distance: 32.1
click at [550, 179] on div "Zip code 44122, [GEOGRAPHIC_DATA], [GEOGRAPHIC_DATA] Age [DEMOGRAPHIC_DATA] Fam…" at bounding box center [632, 169] width 647 height 48
type input "52"
click at [930, 179] on span "See plans" at bounding box center [926, 178] width 49 height 17
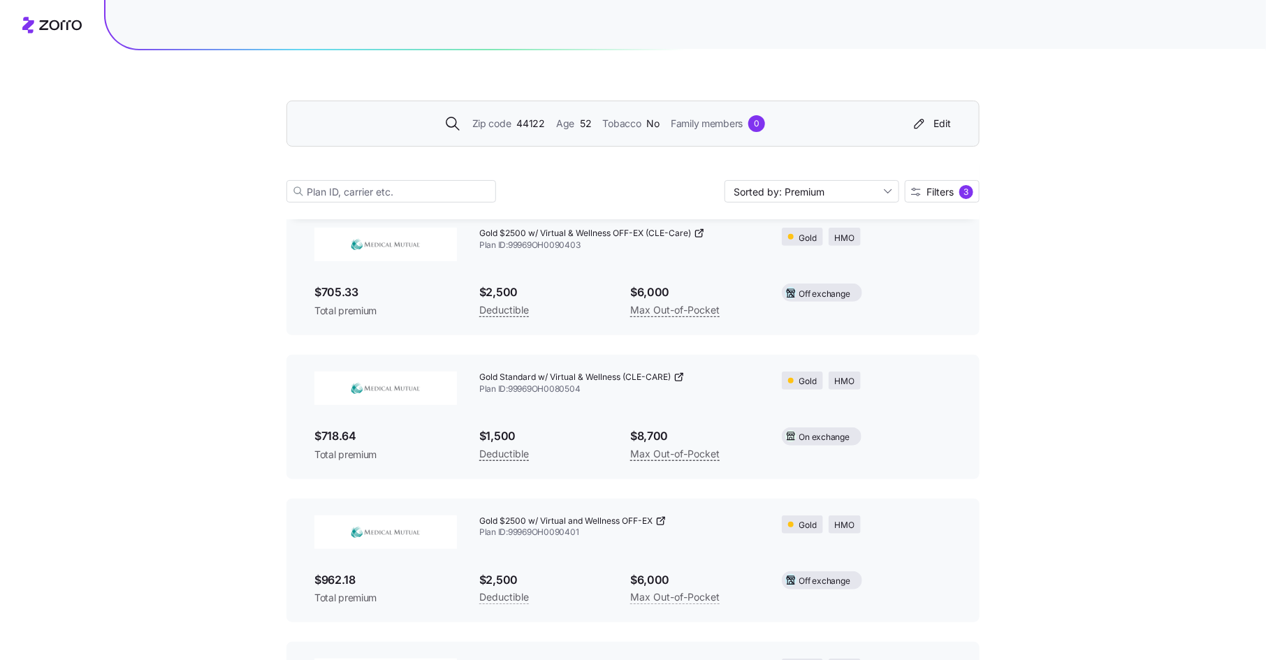
scroll to position [99, 0]
click at [942, 124] on div "Edit" at bounding box center [931, 124] width 40 height 14
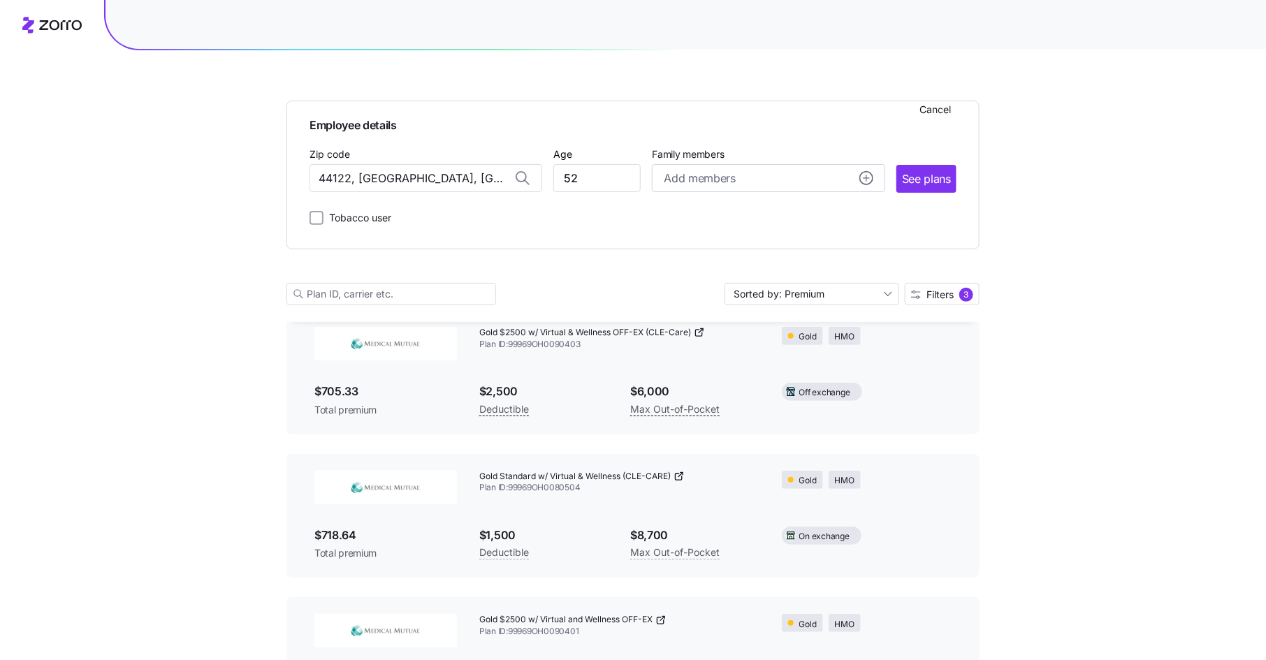
scroll to position [203, 0]
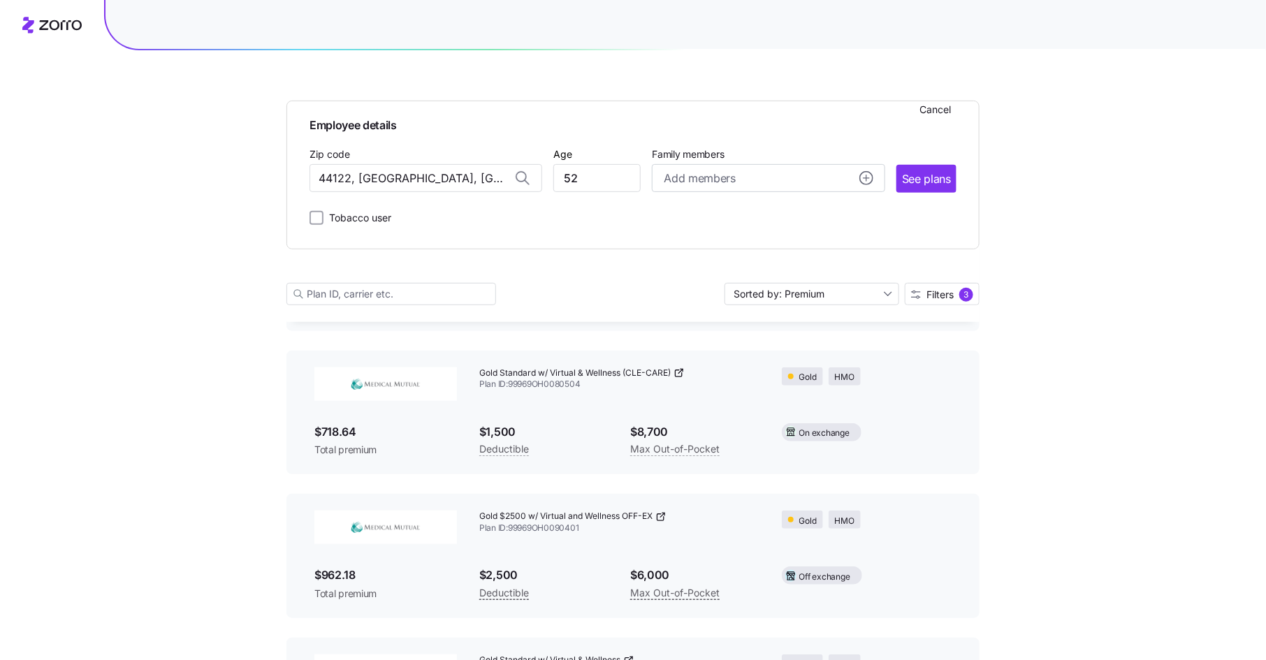
click at [344, 227] on div "Employee details Cancel Zip code 44122, [GEOGRAPHIC_DATA], [GEOGRAPHIC_DATA] Ag…" at bounding box center [632, 175] width 693 height 149
click at [347, 220] on label "Tobacco user" at bounding box center [357, 218] width 68 height 17
click at [323, 220] on input "Tobacco user" at bounding box center [316, 218] width 14 height 14
checkbox input "true"
click at [931, 175] on span "See plans" at bounding box center [926, 178] width 49 height 17
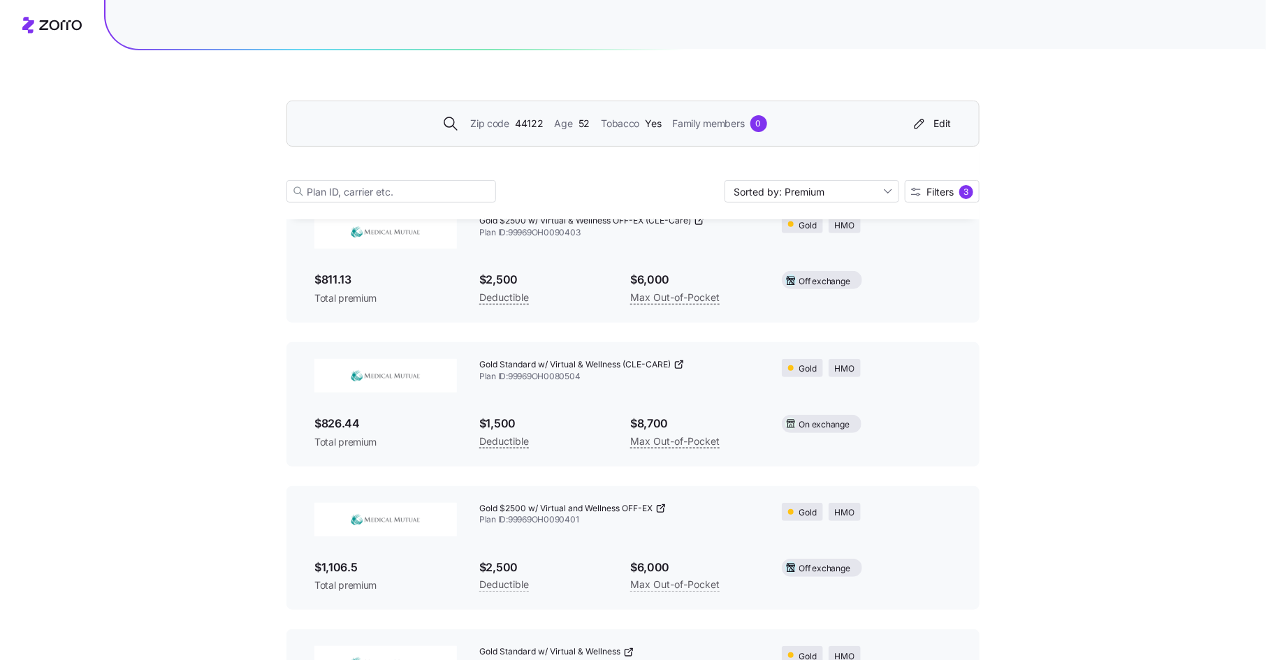
scroll to position [235, 0]
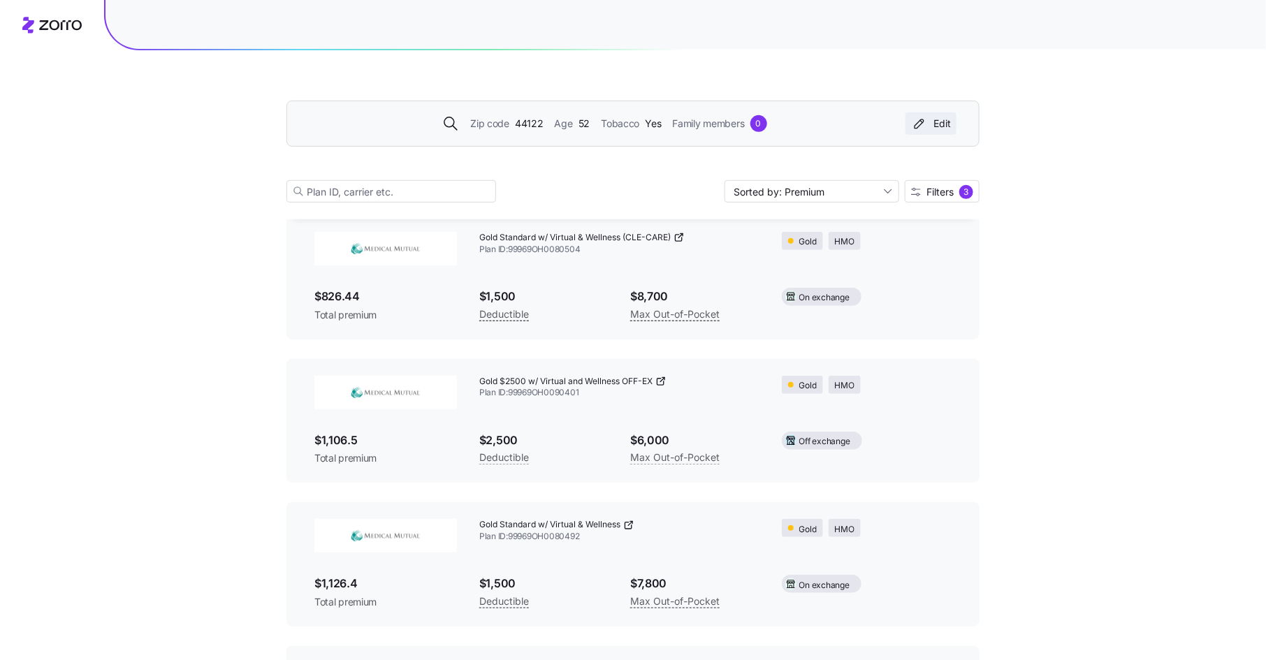
click at [940, 124] on div "Edit" at bounding box center [931, 124] width 40 height 14
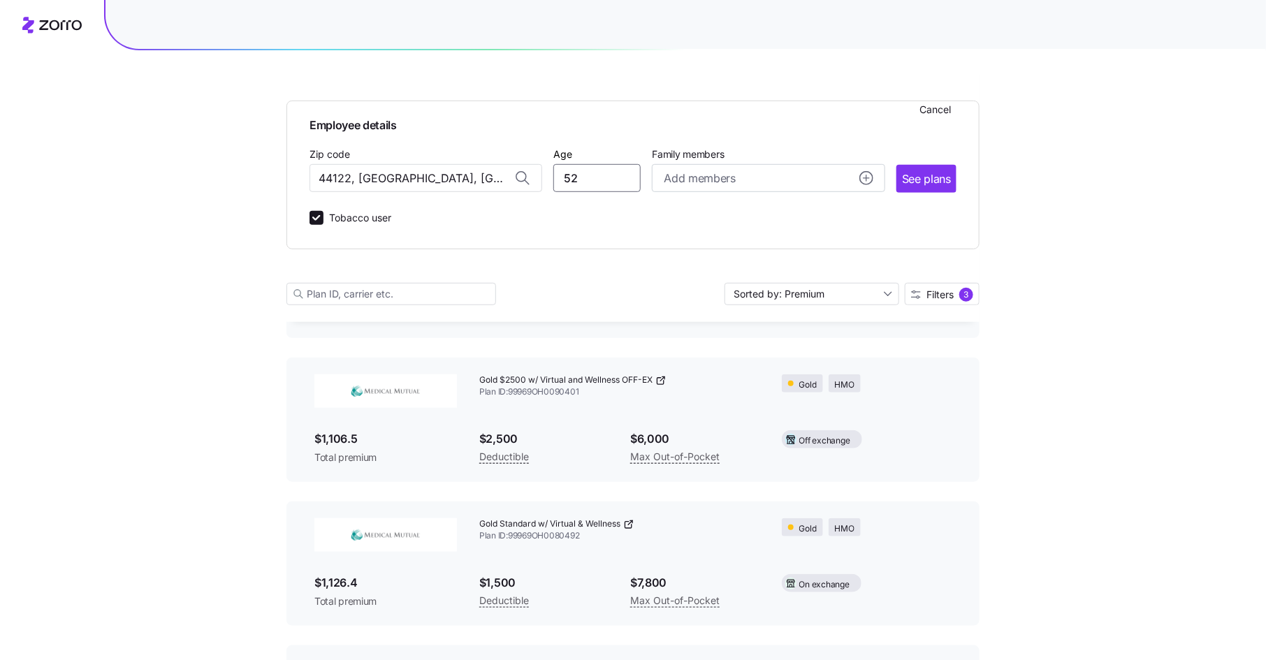
drag, startPoint x: 585, startPoint y: 180, endPoint x: 537, endPoint y: 180, distance: 48.2
click at [537, 180] on div "Zip code 44122, [GEOGRAPHIC_DATA], [GEOGRAPHIC_DATA] Age [DEMOGRAPHIC_DATA] Fam…" at bounding box center [632, 169] width 647 height 48
type input "53"
click at [926, 170] on span "See plans" at bounding box center [926, 178] width 49 height 17
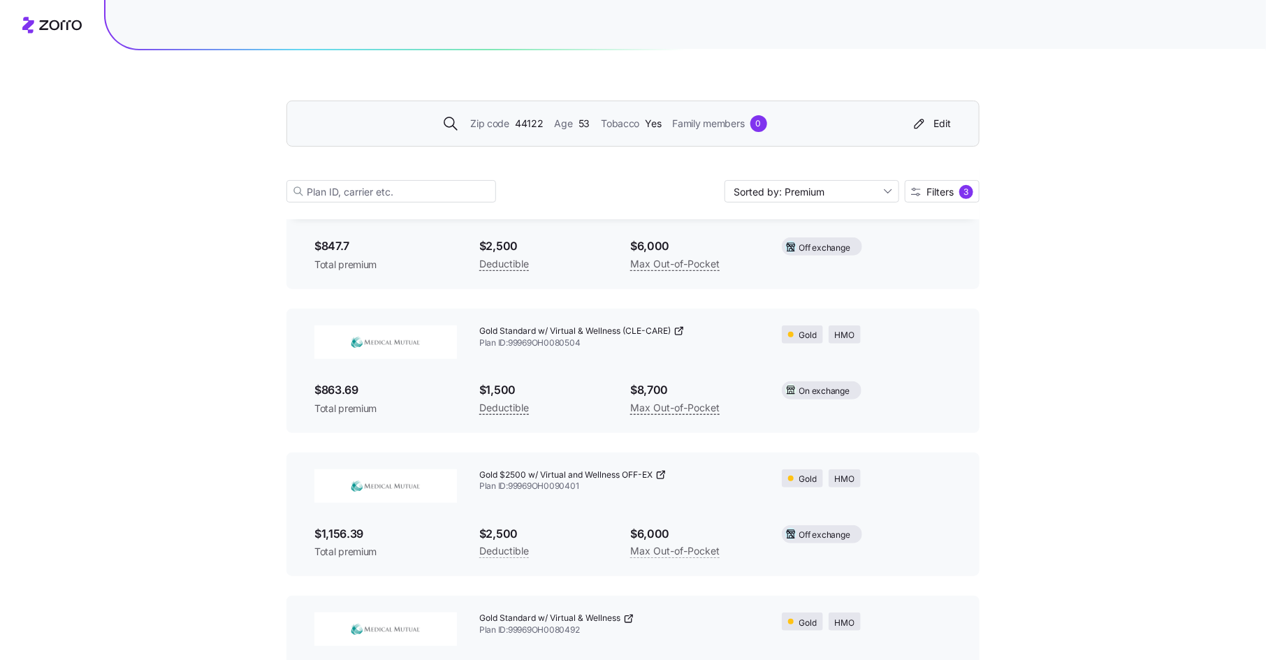
scroll to position [159, 0]
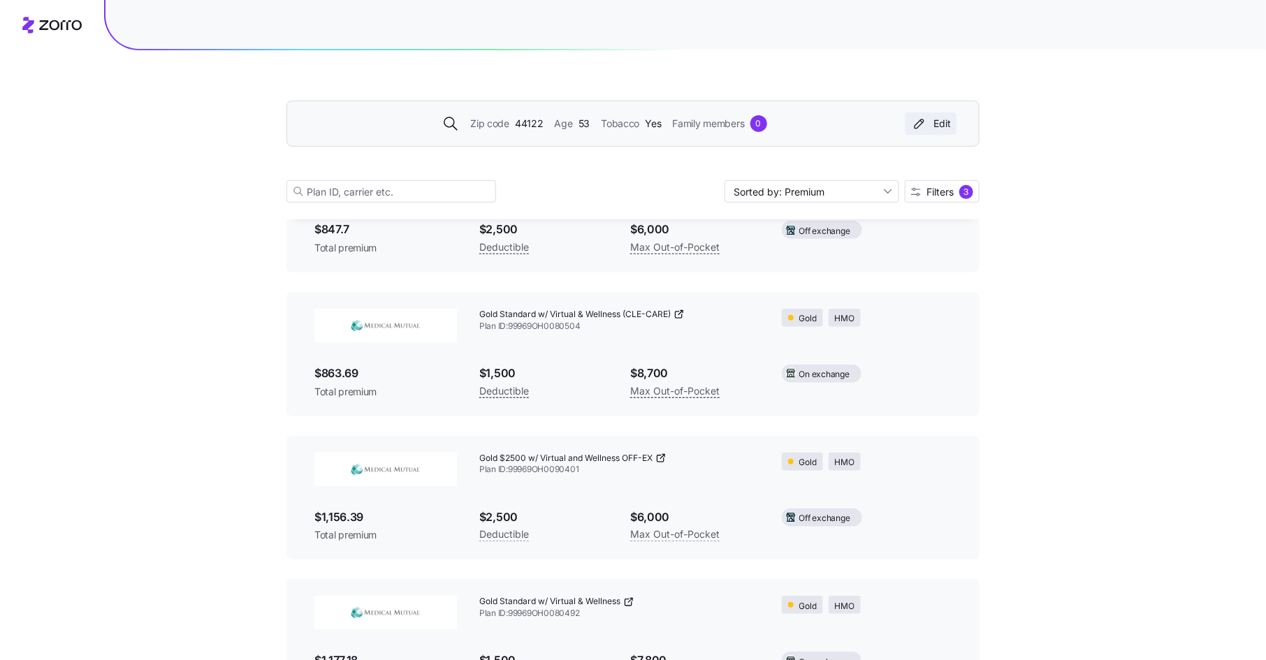
click at [952, 120] on button "Edit" at bounding box center [930, 123] width 51 height 22
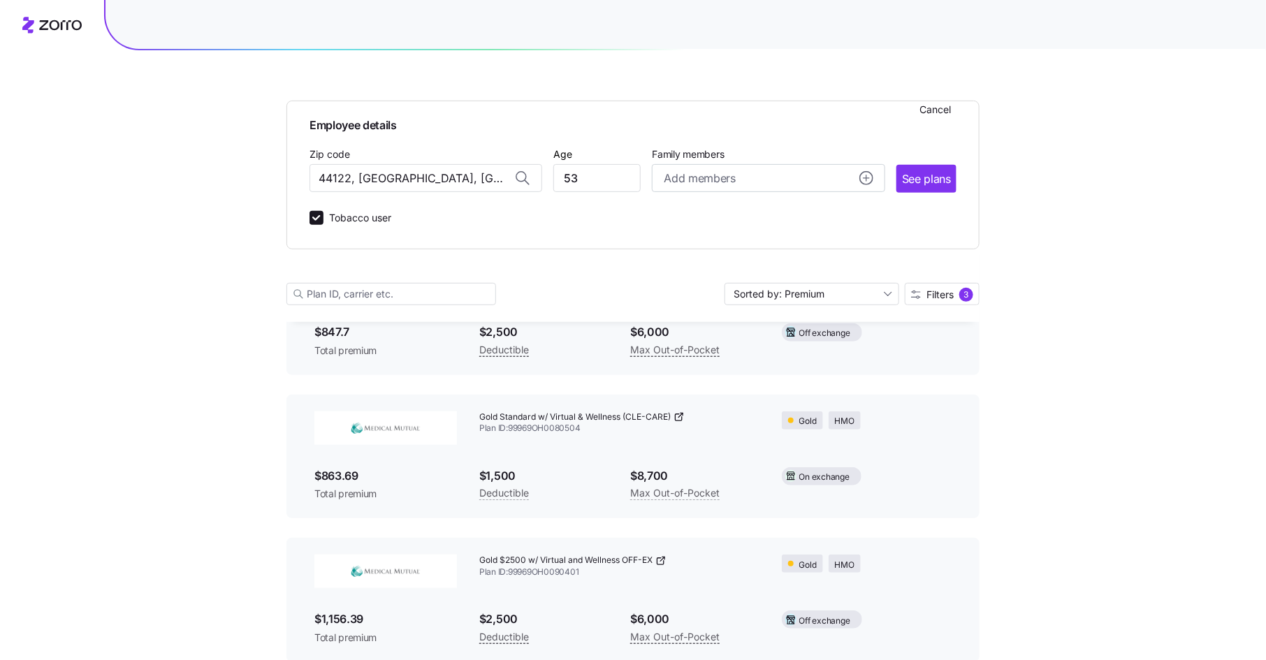
scroll to position [262, 0]
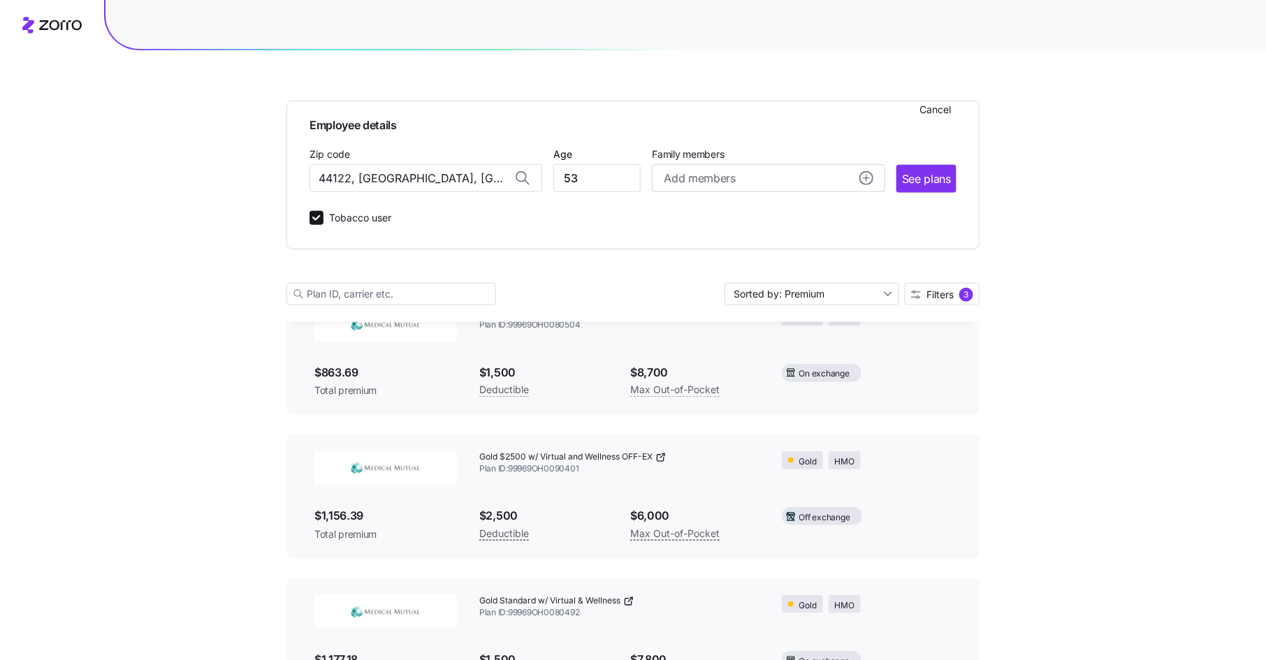
click at [324, 217] on label "Tobacco user" at bounding box center [357, 218] width 68 height 17
click at [323, 217] on input "Tobacco user" at bounding box center [316, 218] width 14 height 14
checkbox input "false"
click at [929, 172] on span "See plans" at bounding box center [926, 178] width 49 height 17
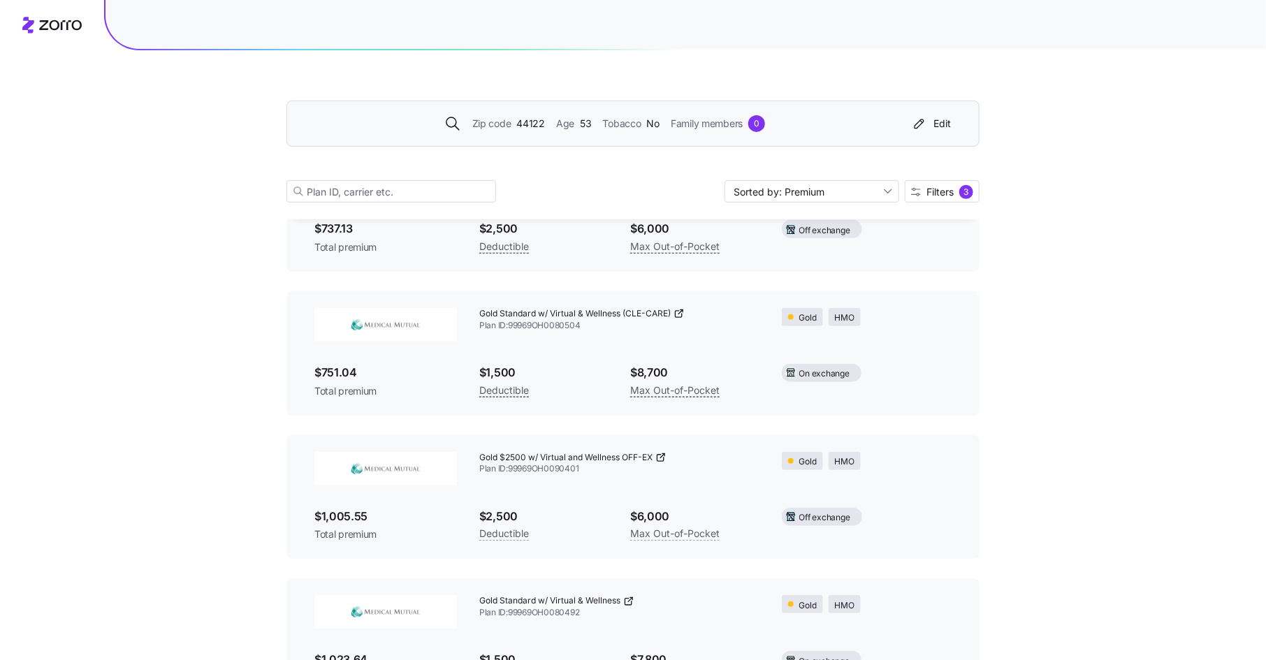
scroll to position [241, 0]
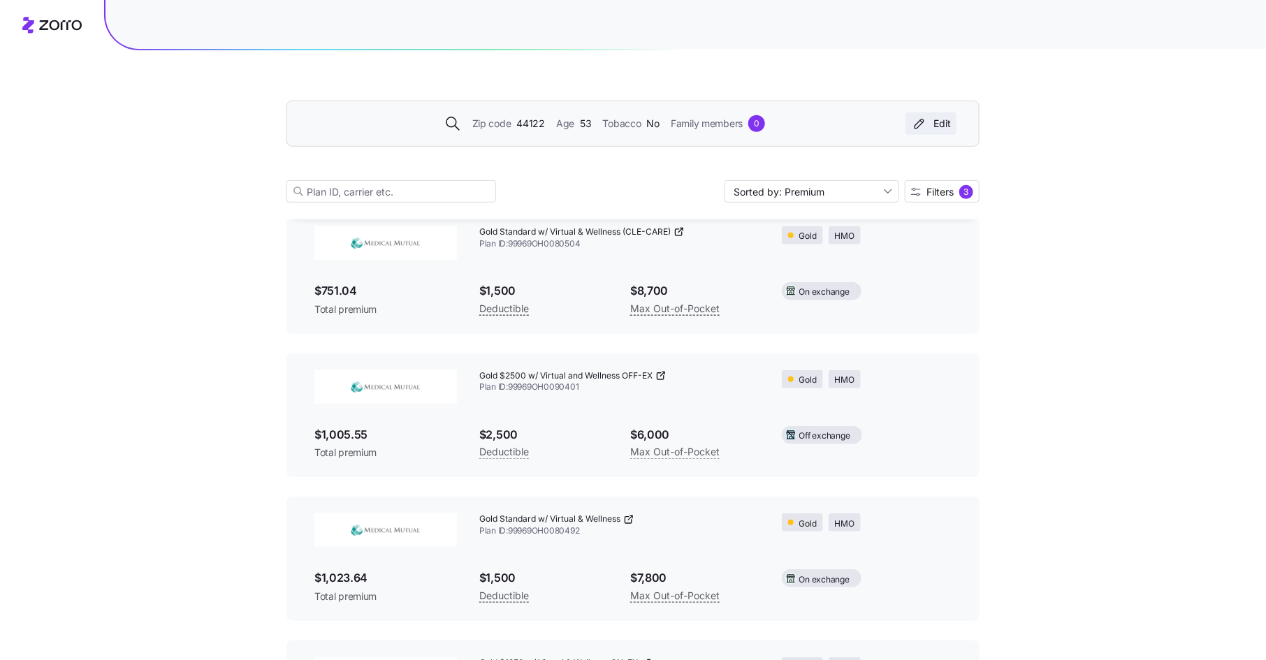
click at [942, 121] on div "Edit" at bounding box center [931, 124] width 40 height 14
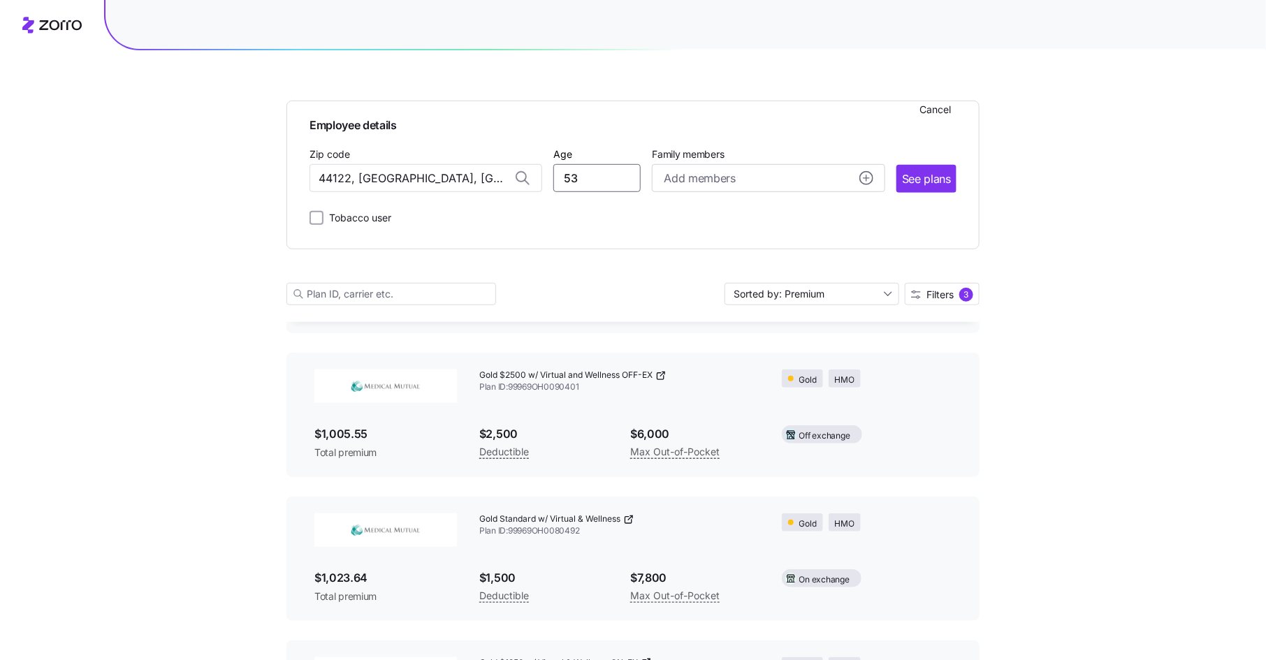
click at [582, 182] on input "53" at bounding box center [596, 178] width 87 height 28
type input "55"
click at [918, 176] on span "See plans" at bounding box center [926, 178] width 49 height 17
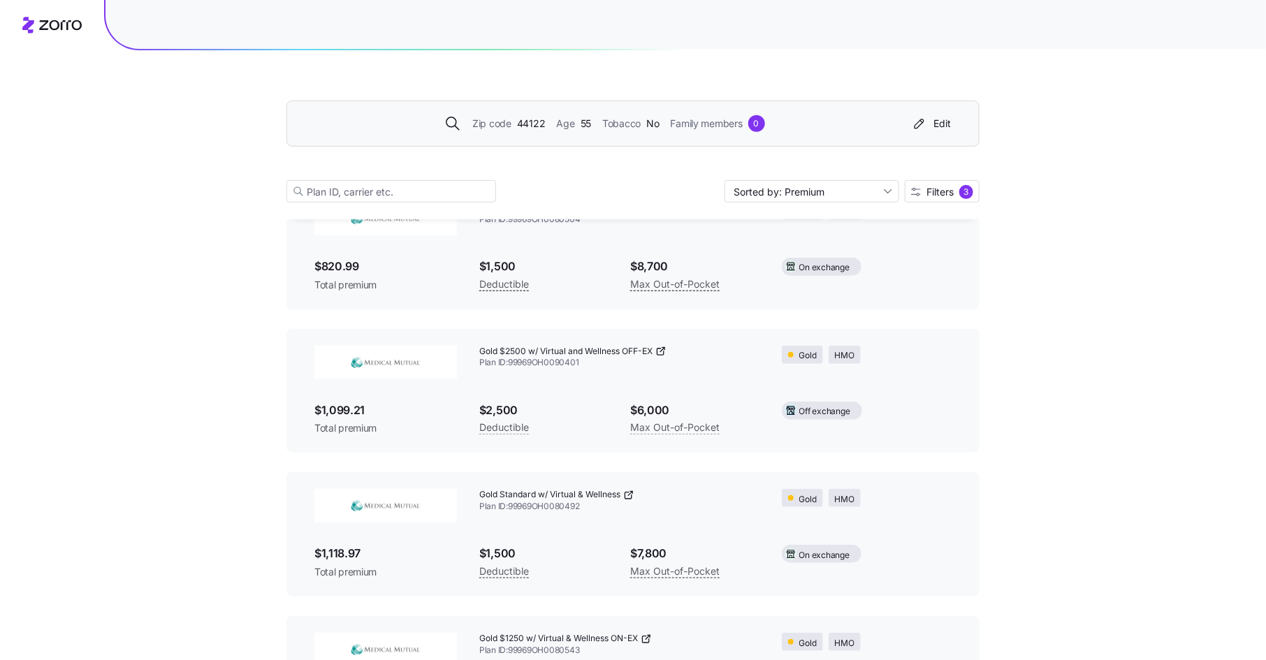
scroll to position [277, 0]
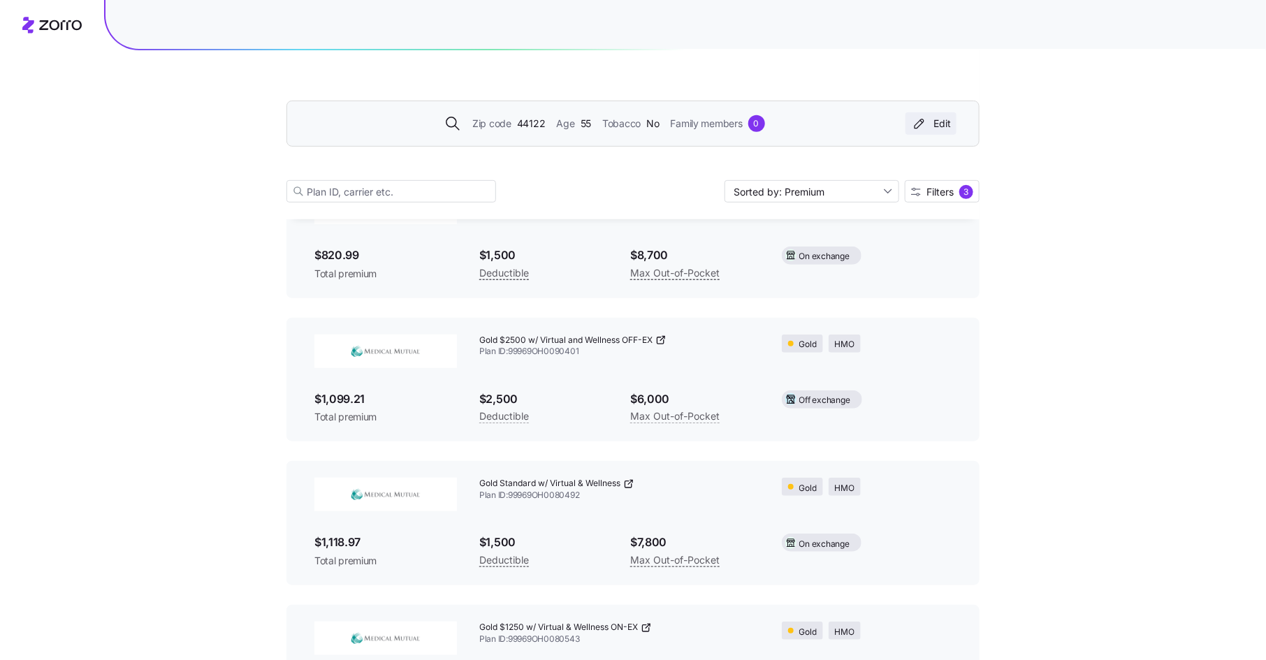
click at [929, 123] on div "Edit" at bounding box center [931, 124] width 40 height 14
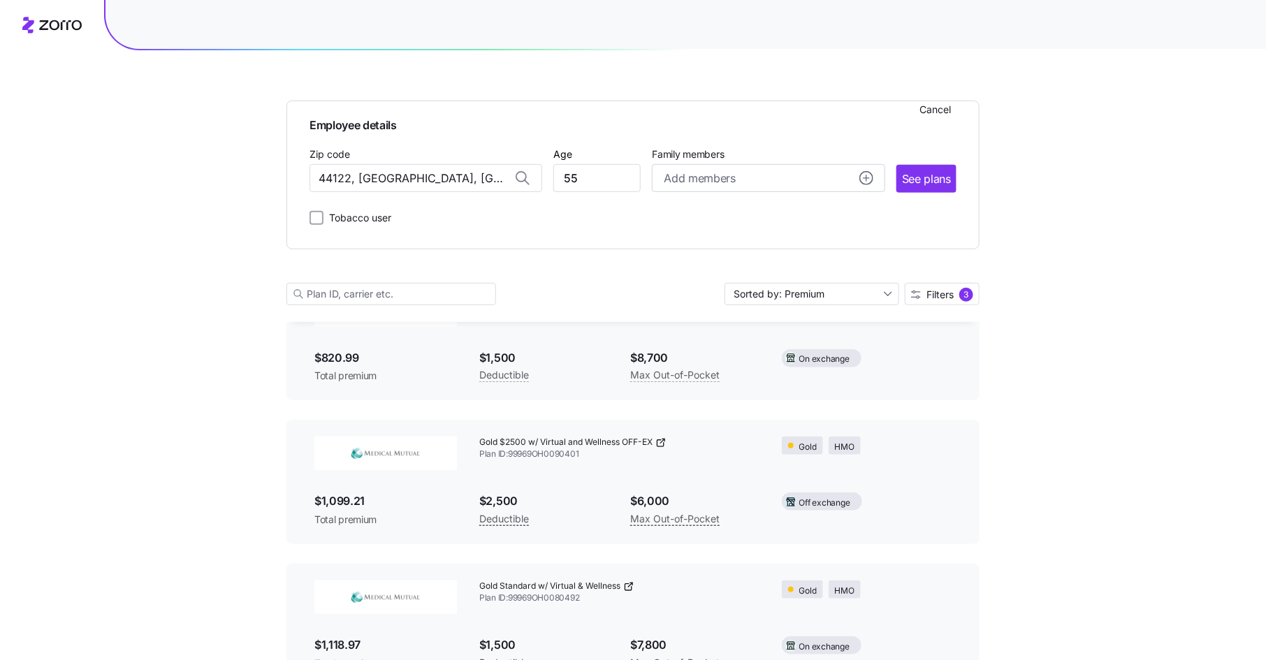
scroll to position [379, 0]
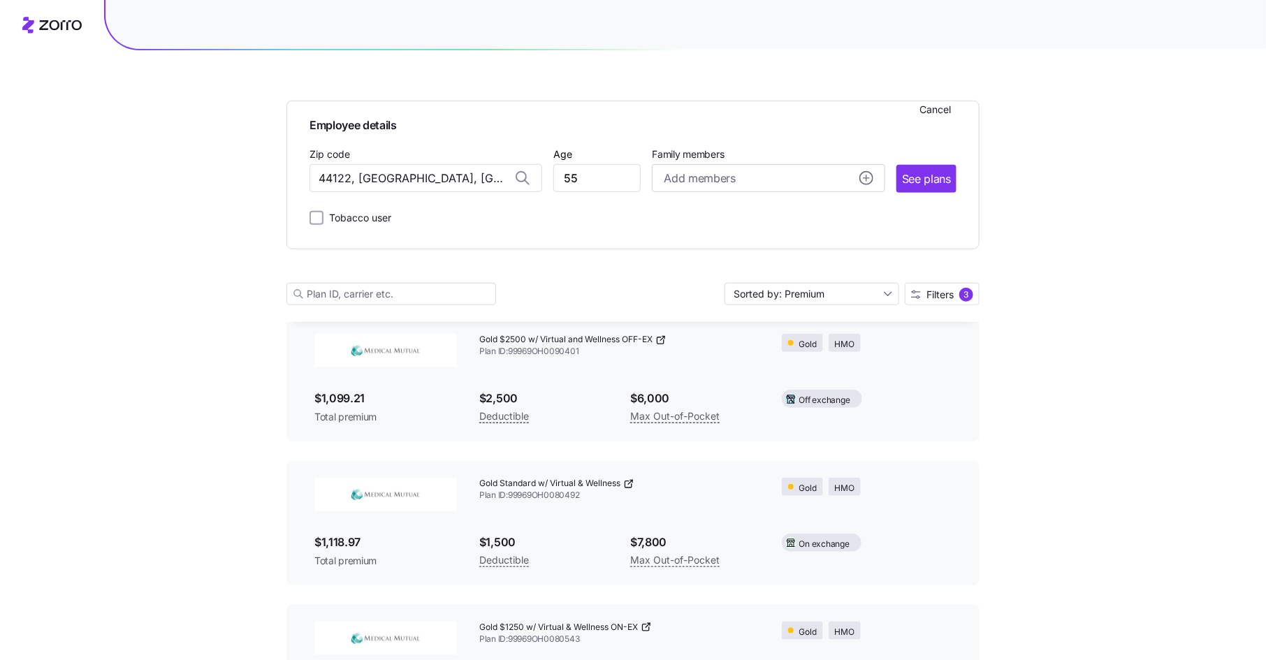
click at [387, 221] on label "Tobacco user" at bounding box center [357, 218] width 68 height 17
click at [323, 221] on input "Tobacco user" at bounding box center [316, 218] width 14 height 14
checkbox input "true"
click at [947, 166] on button "See plans" at bounding box center [926, 179] width 60 height 28
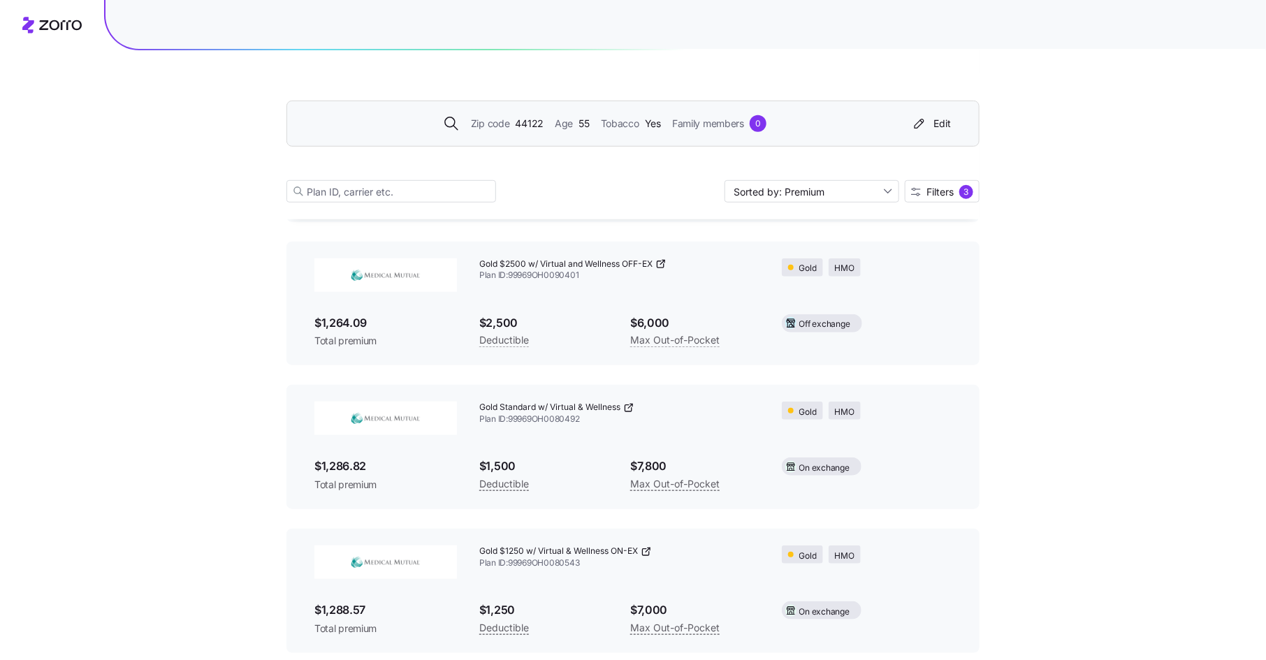
scroll to position [351, 0]
click at [941, 122] on div "Edit" at bounding box center [931, 124] width 40 height 14
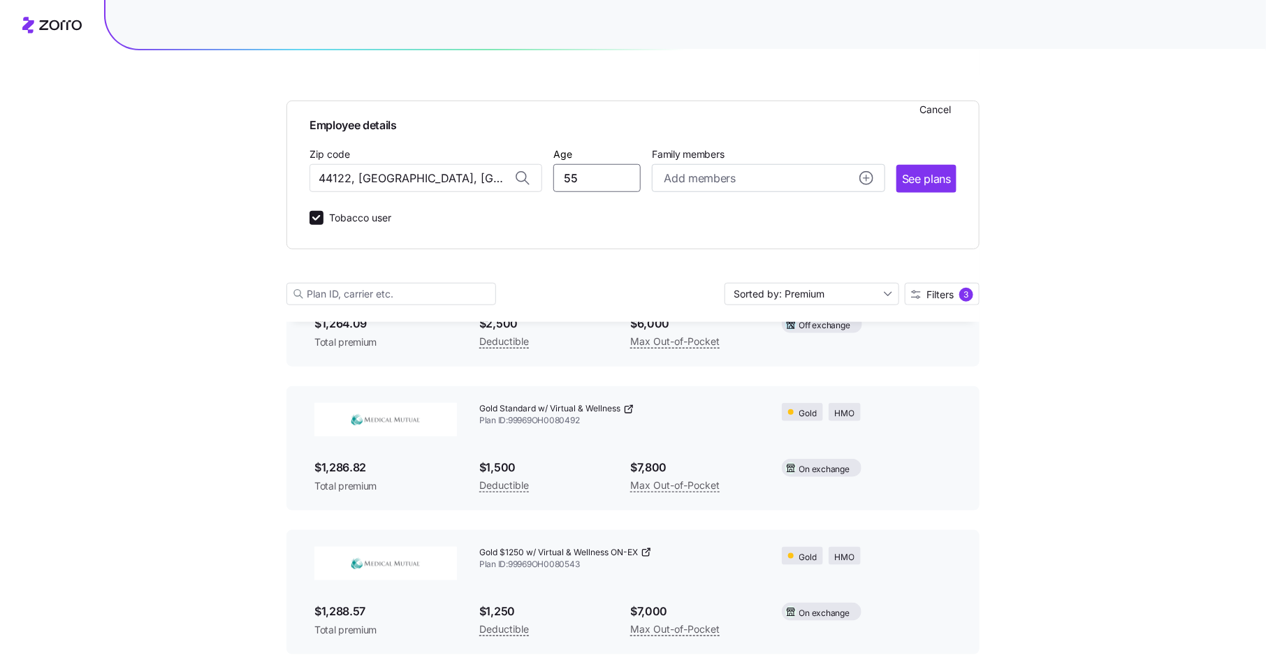
drag, startPoint x: 592, startPoint y: 184, endPoint x: 529, endPoint y: 182, distance: 62.9
click at [529, 182] on div "Zip code 44122, [GEOGRAPHIC_DATA], [GEOGRAPHIC_DATA] Age [DEMOGRAPHIC_DATA] Fam…" at bounding box center [632, 169] width 647 height 48
type input "63"
click at [929, 177] on span "See plans" at bounding box center [926, 178] width 49 height 17
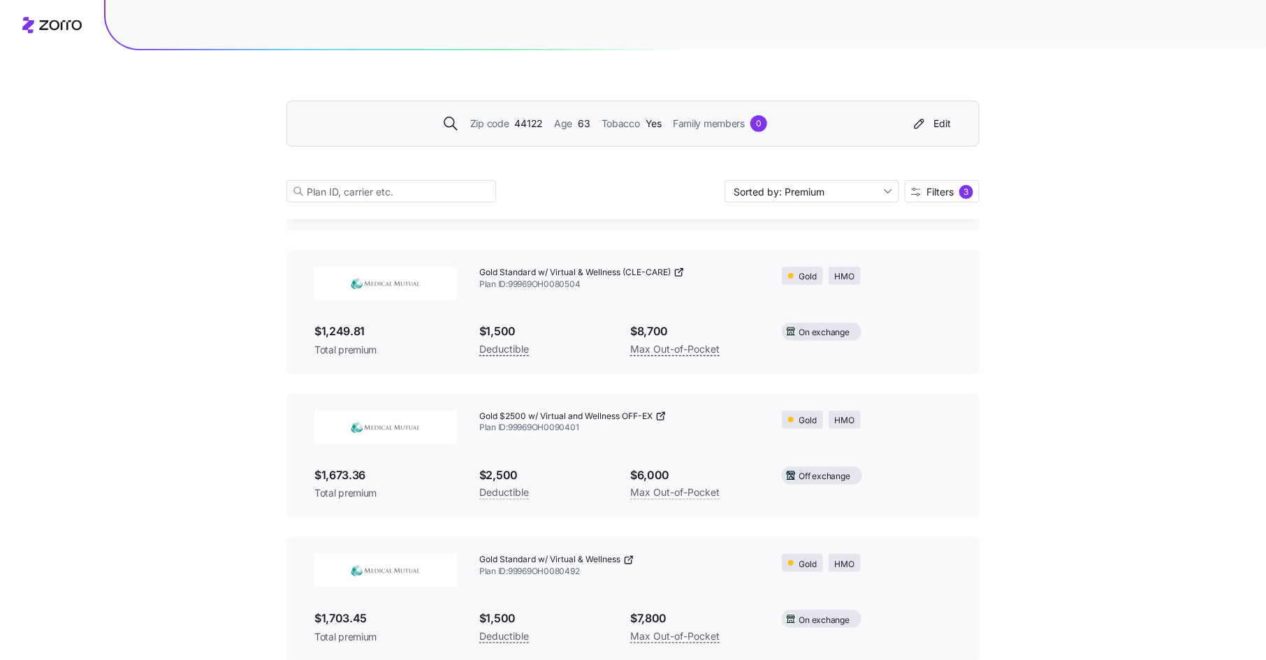
scroll to position [258, 0]
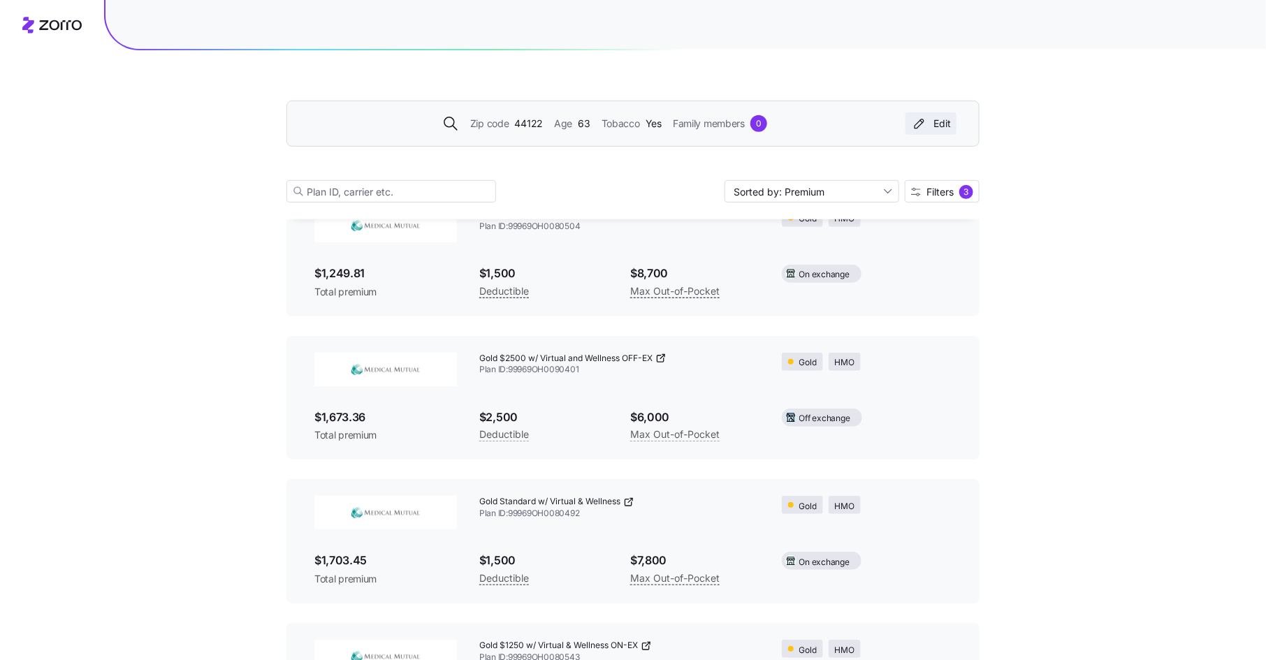
click at [956, 124] on button "Edit" at bounding box center [930, 123] width 51 height 22
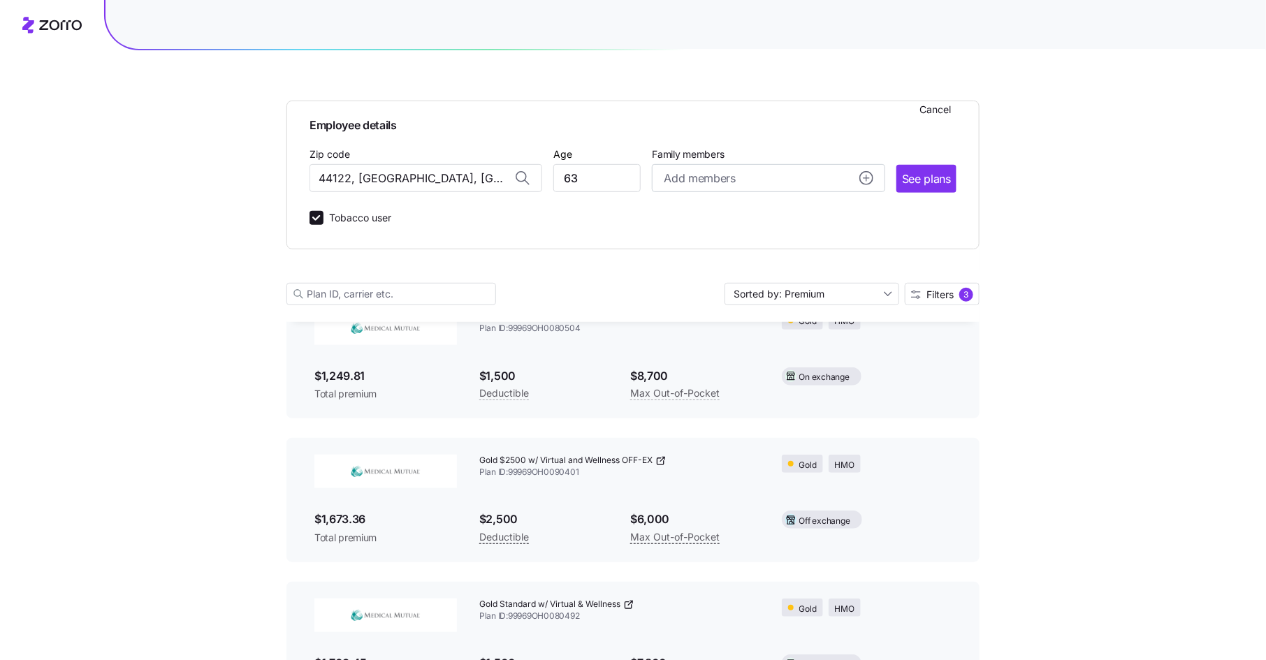
scroll to position [361, 0]
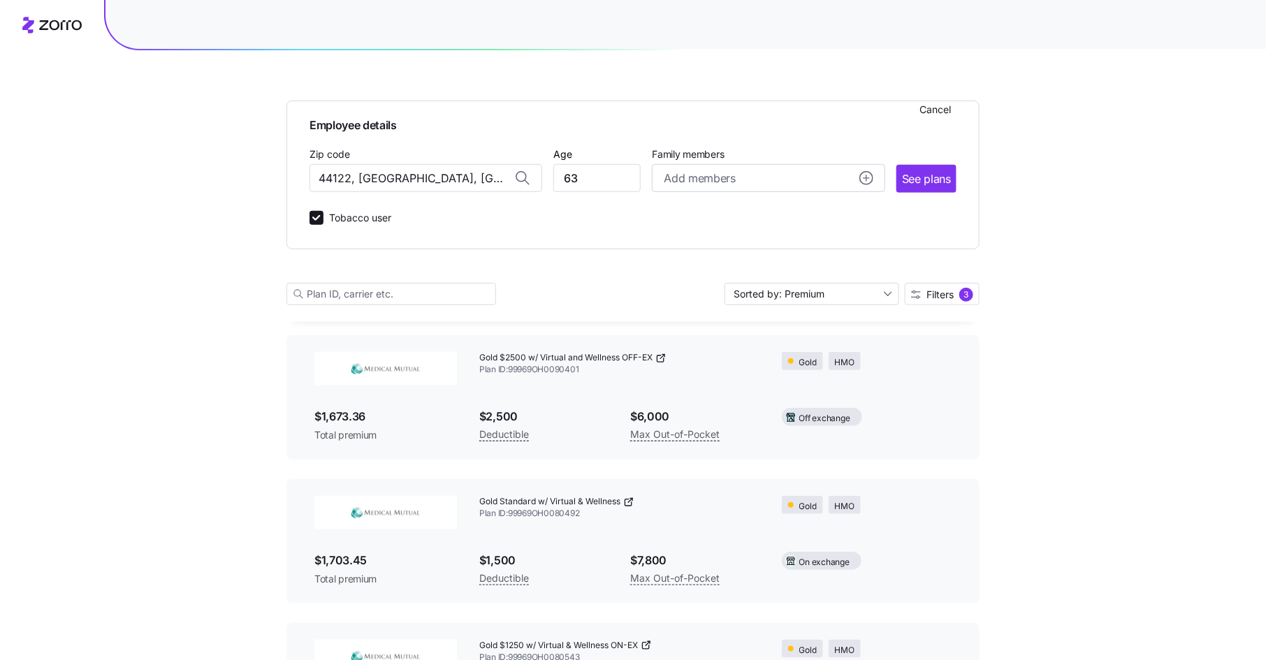
click at [356, 218] on label "Tobacco user" at bounding box center [357, 218] width 68 height 17
click at [323, 218] on input "Tobacco user" at bounding box center [316, 218] width 14 height 14
checkbox input "false"
click at [947, 175] on span "See plans" at bounding box center [926, 178] width 49 height 17
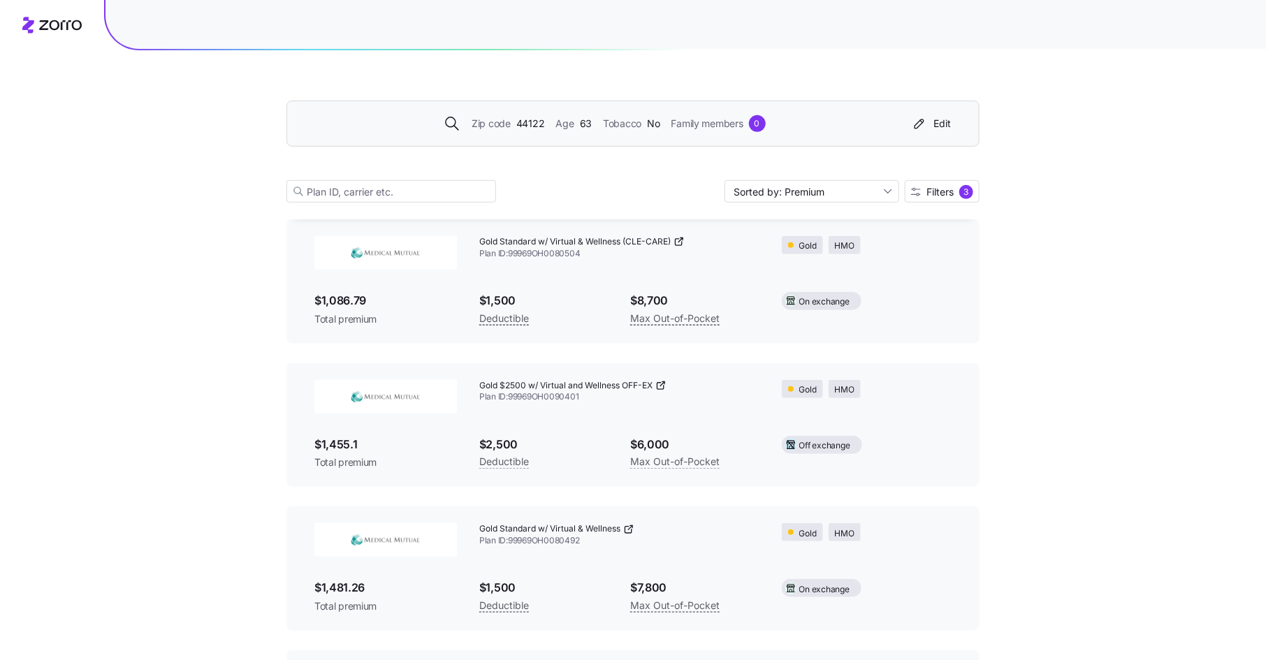
scroll to position [233, 0]
click at [940, 124] on div "Edit" at bounding box center [931, 124] width 40 height 14
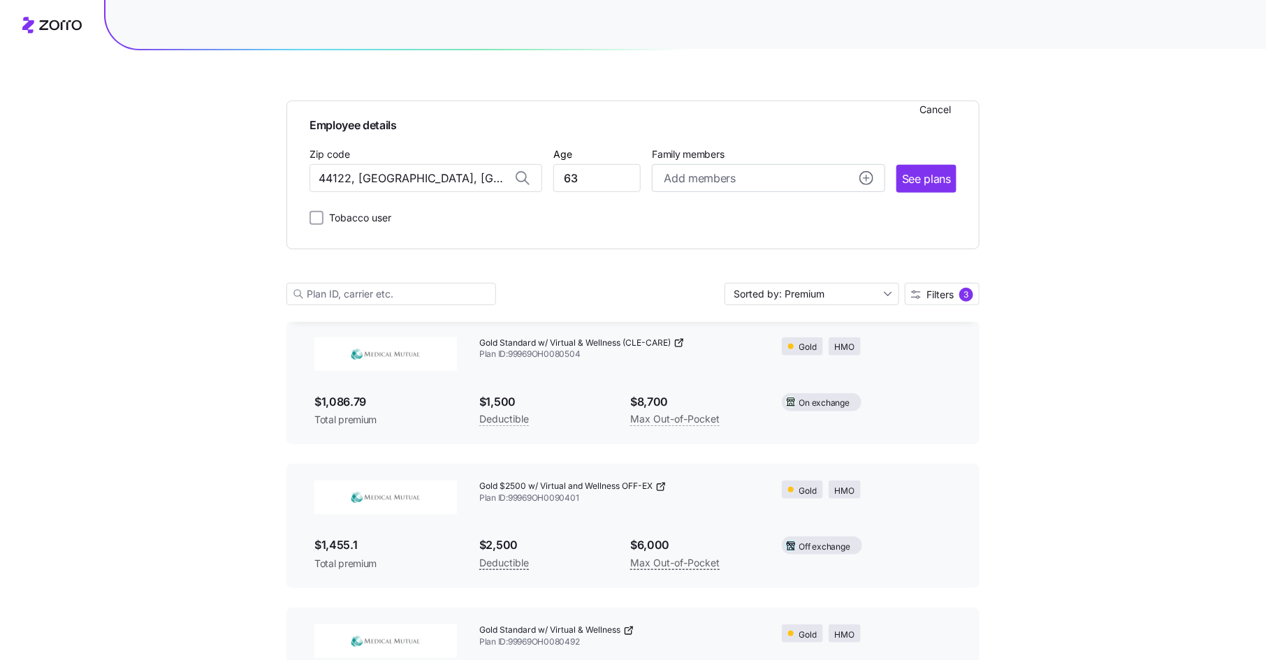
scroll to position [336, 0]
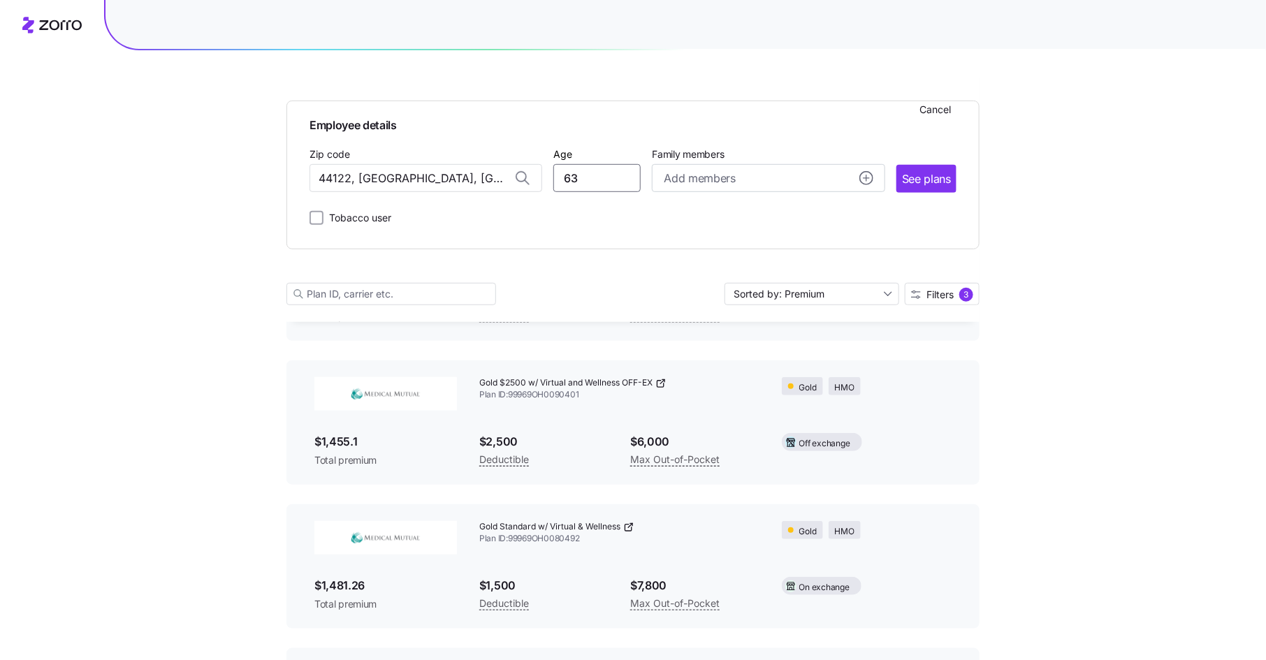
click at [578, 187] on input "63" at bounding box center [596, 178] width 87 height 28
type input "64"
click at [938, 173] on span "See plans" at bounding box center [926, 178] width 49 height 17
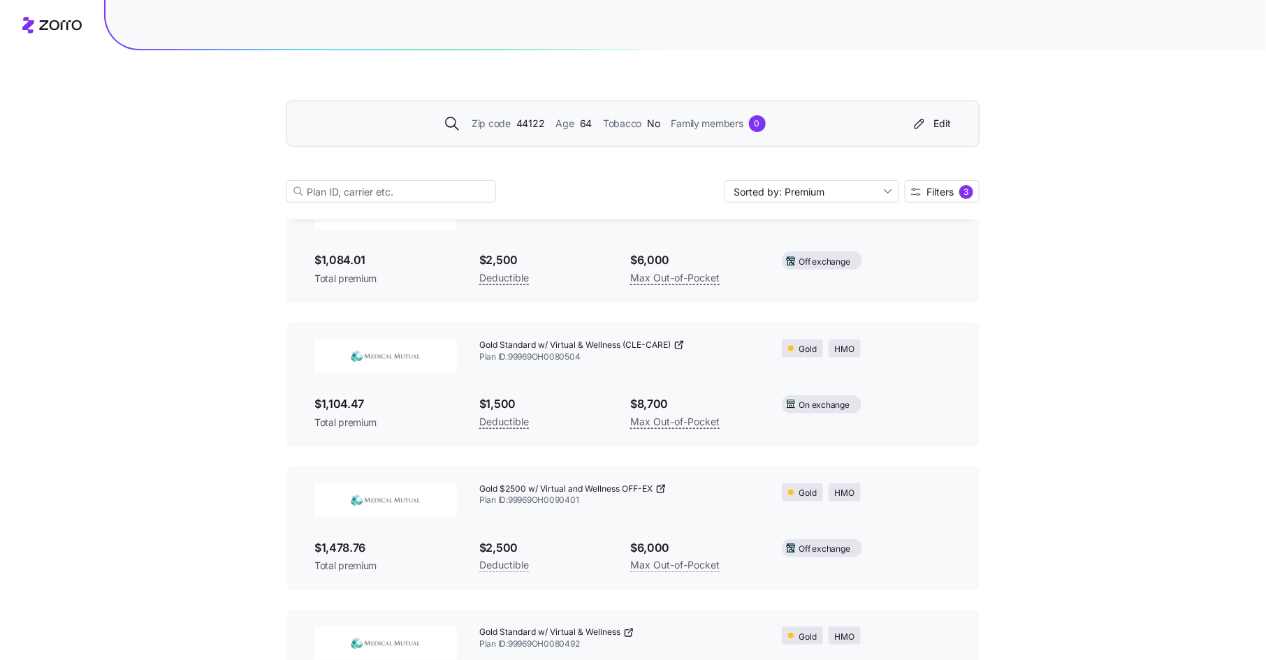
scroll to position [161, 0]
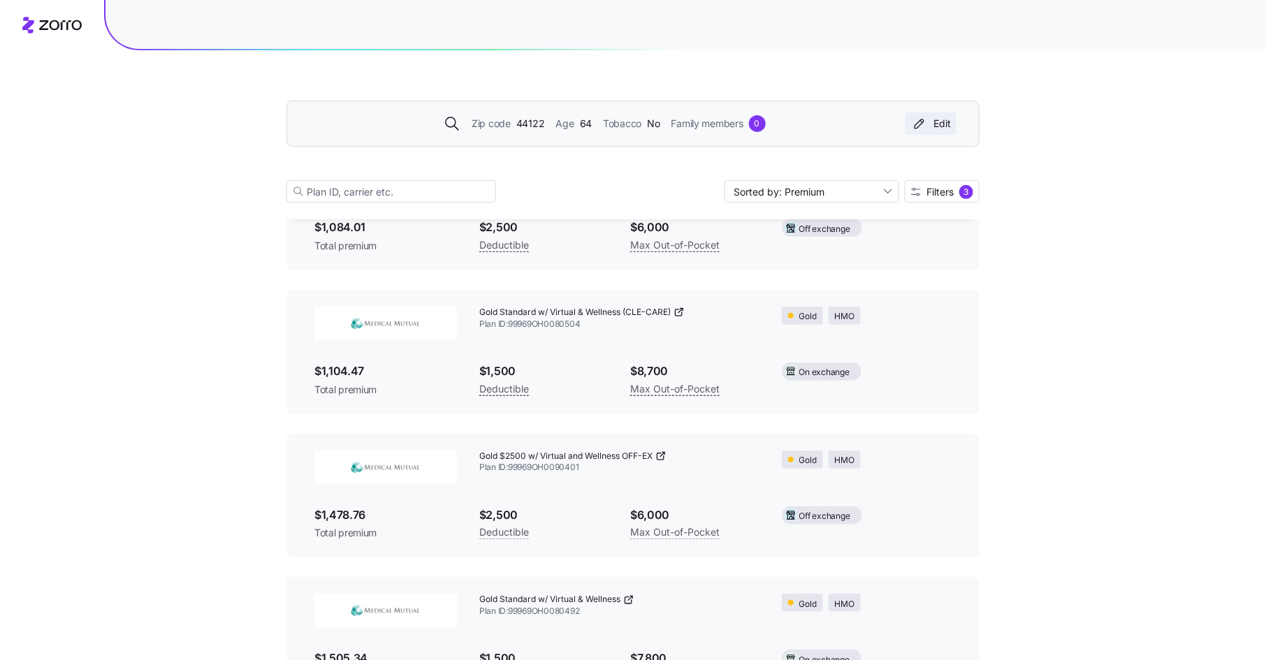
click at [942, 123] on div "Edit" at bounding box center [931, 124] width 40 height 14
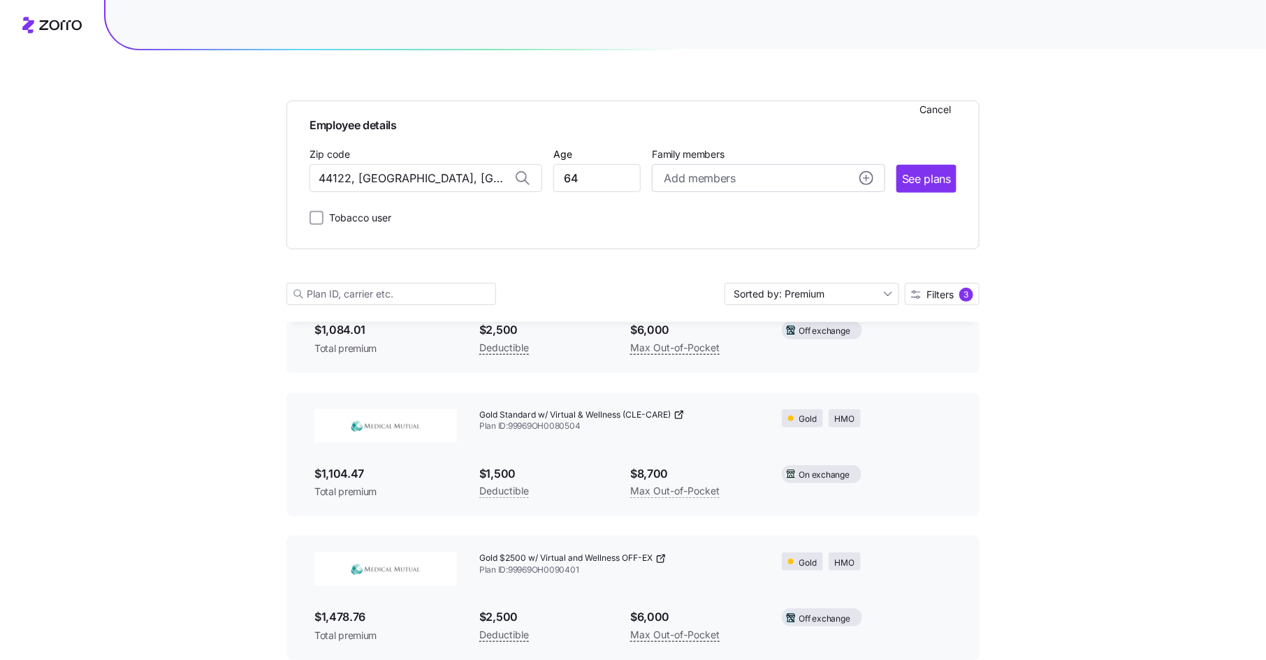
scroll to position [263, 0]
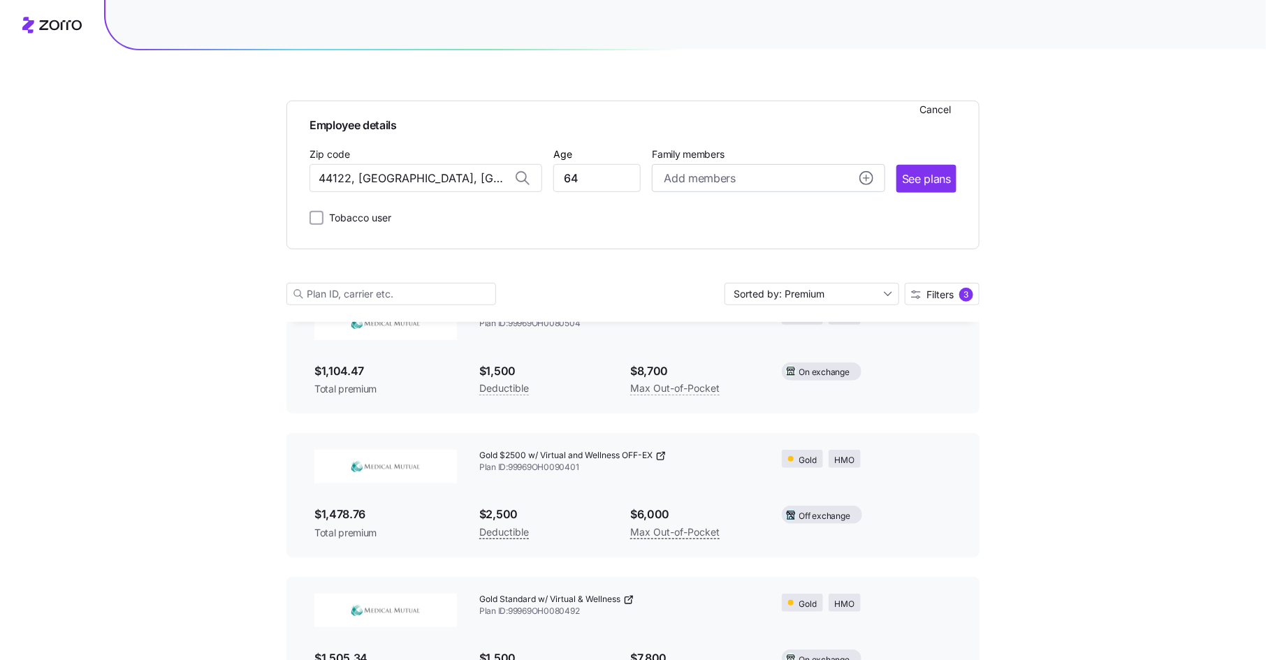
click at [373, 217] on label "Tobacco user" at bounding box center [357, 218] width 68 height 17
click at [323, 217] on input "Tobacco user" at bounding box center [316, 218] width 14 height 14
checkbox input "true"
click at [933, 175] on span "See plans" at bounding box center [926, 178] width 49 height 17
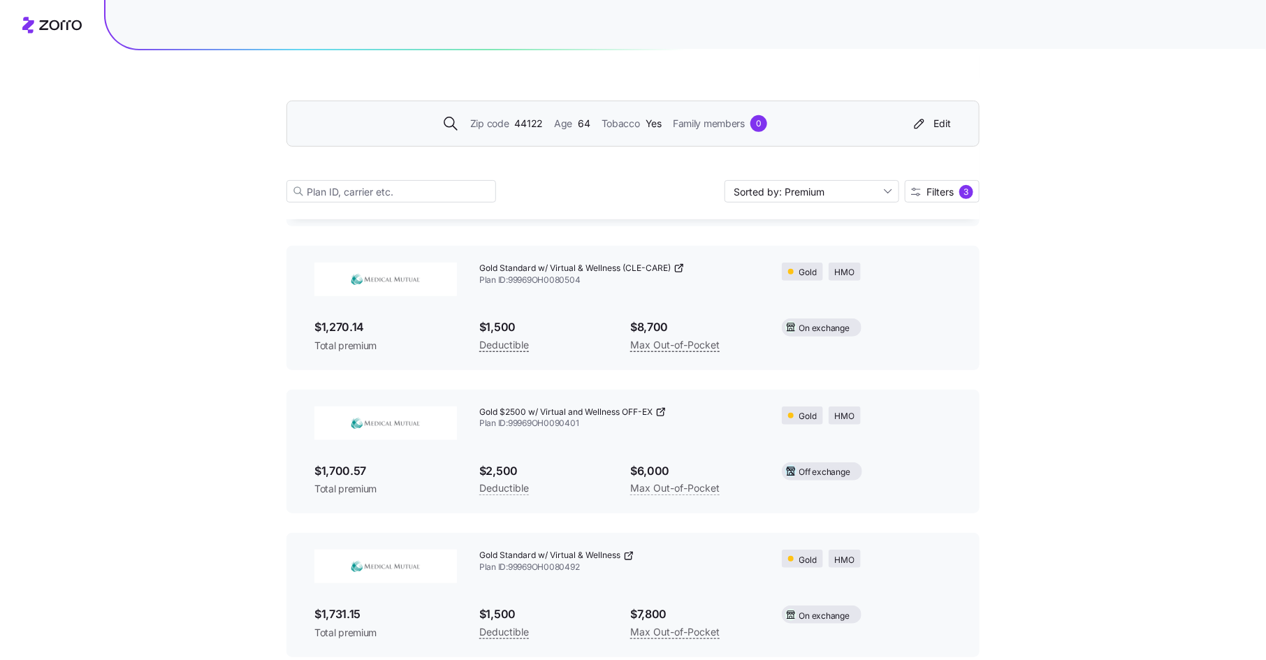
scroll to position [217, 0]
